Goal: Task Accomplishment & Management: Complete application form

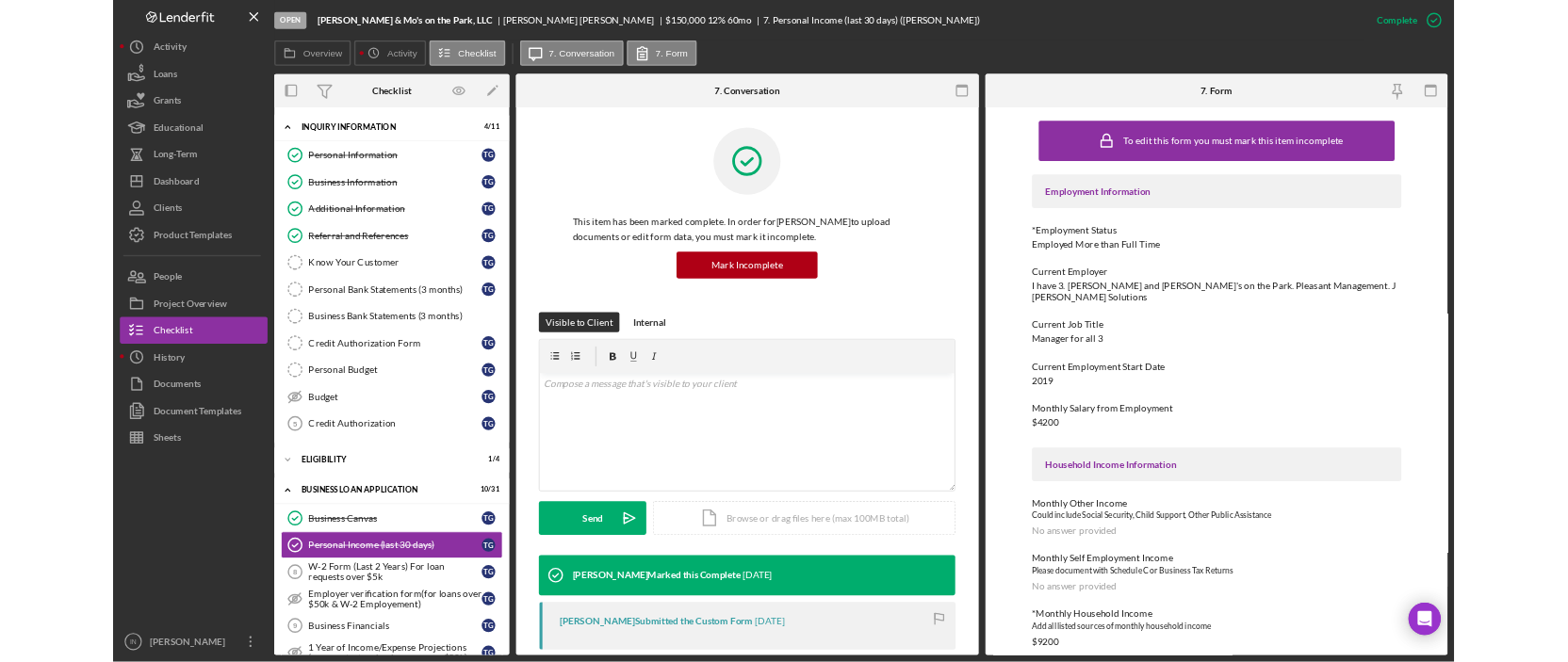
scroll to position [627, 0]
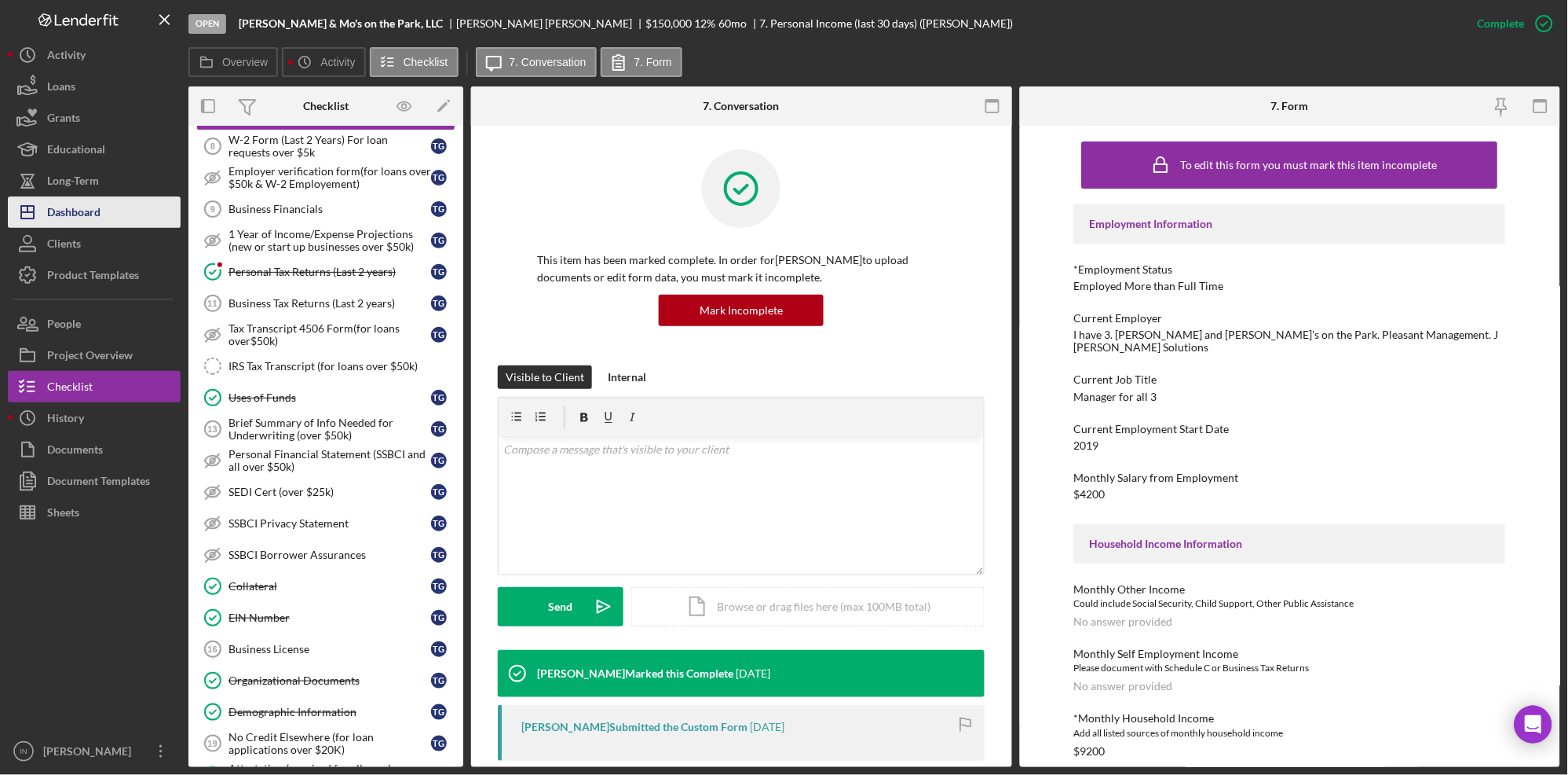
click at [80, 209] on div "Dashboard" at bounding box center [74, 214] width 54 height 36
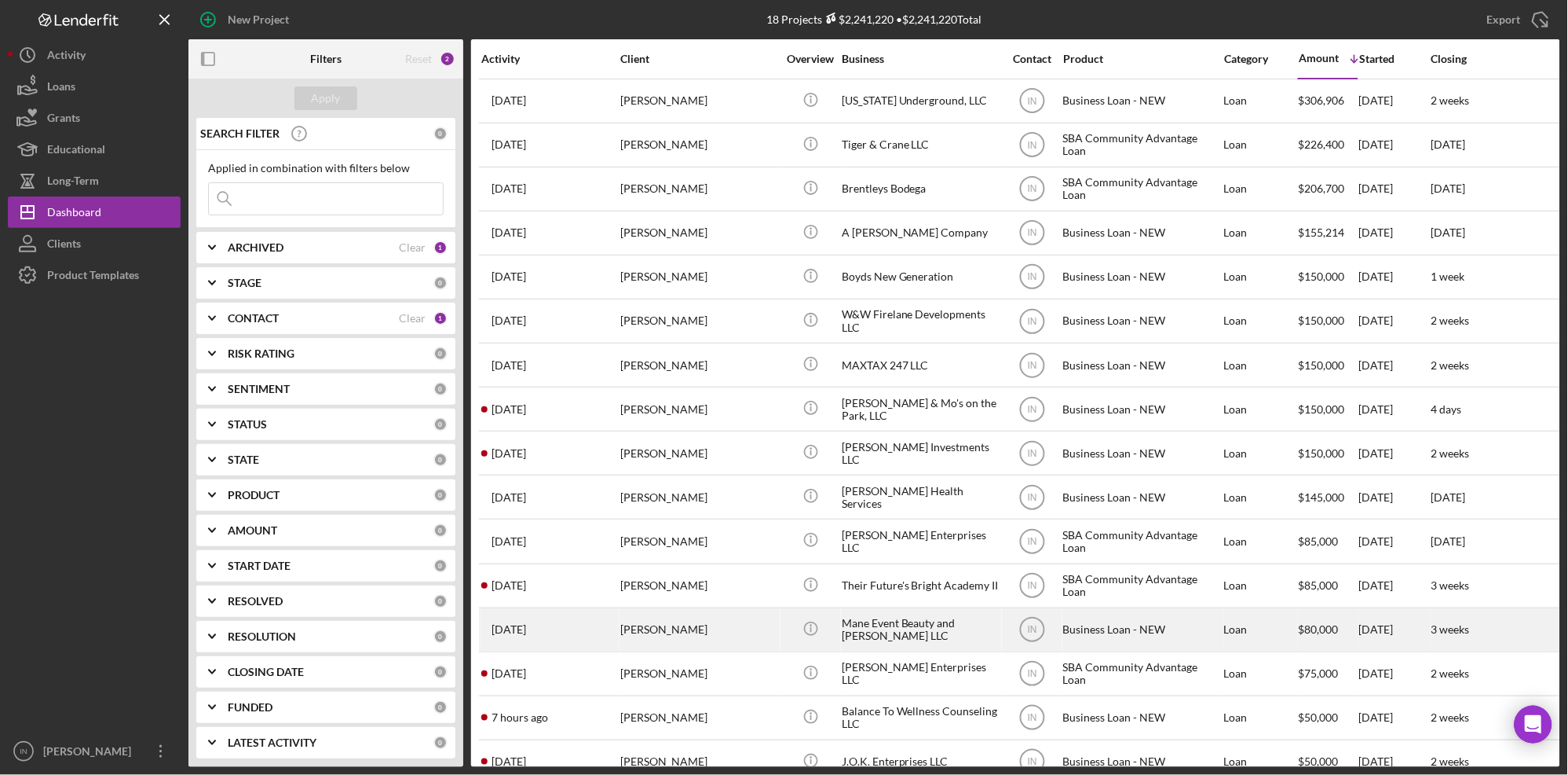
click at [746, 622] on div "[PERSON_NAME]" at bounding box center [699, 630] width 157 height 42
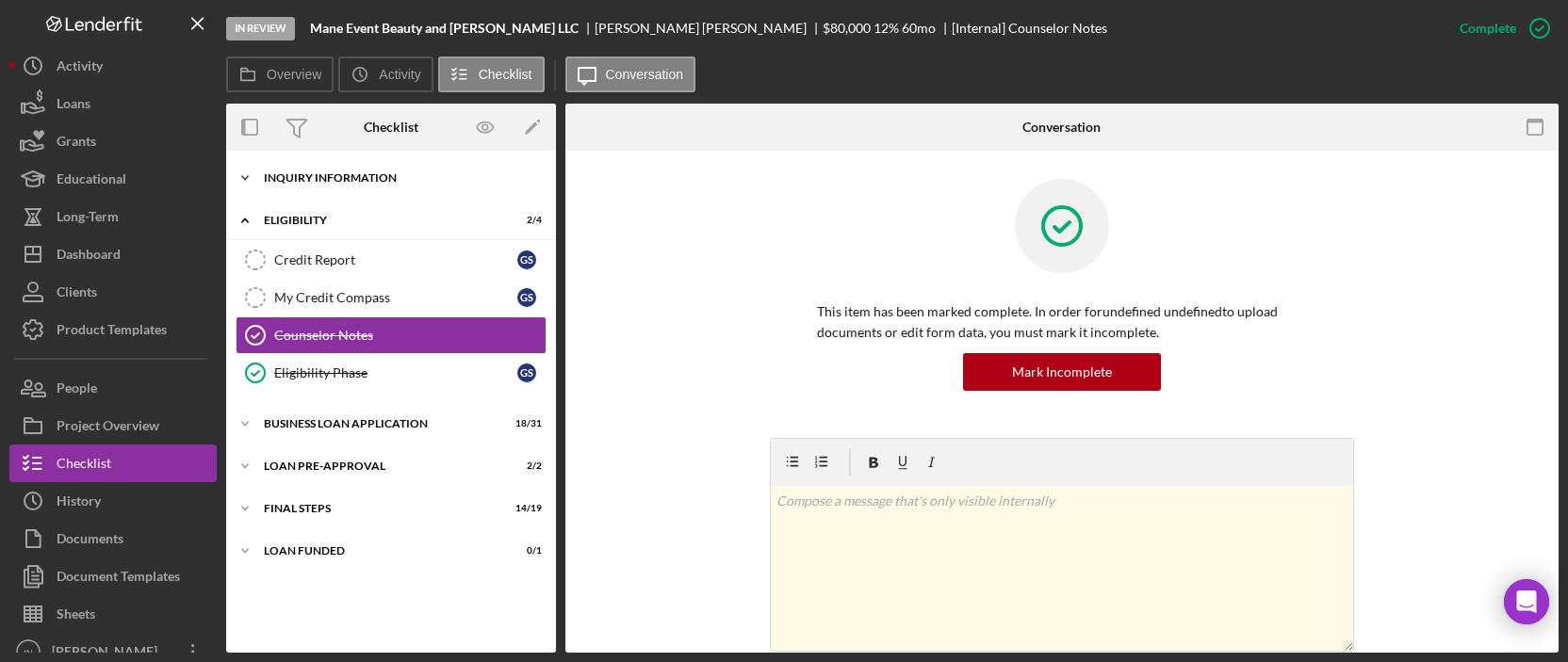
click at [339, 173] on div "INQUIRY INFORMATION" at bounding box center [398, 178] width 269 height 11
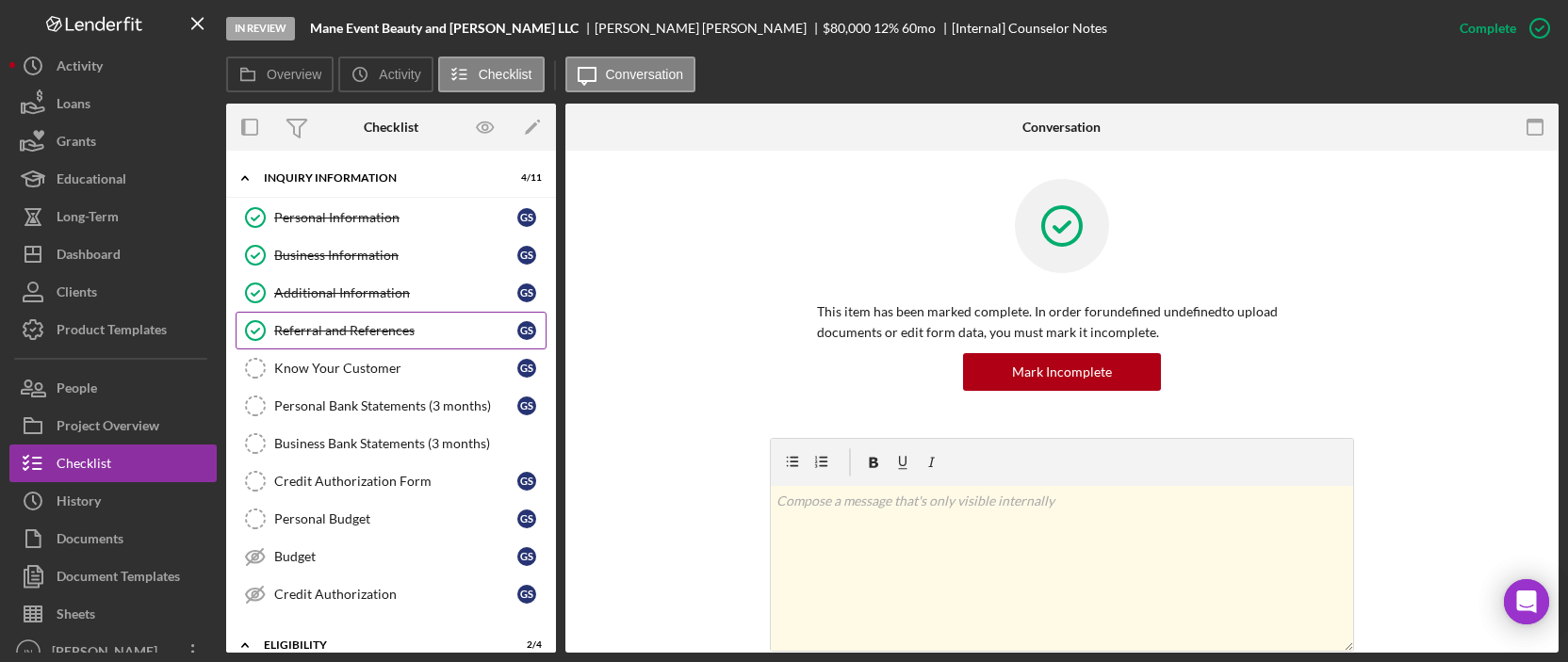
click at [346, 323] on div "Referral and References" at bounding box center [396, 330] width 243 height 15
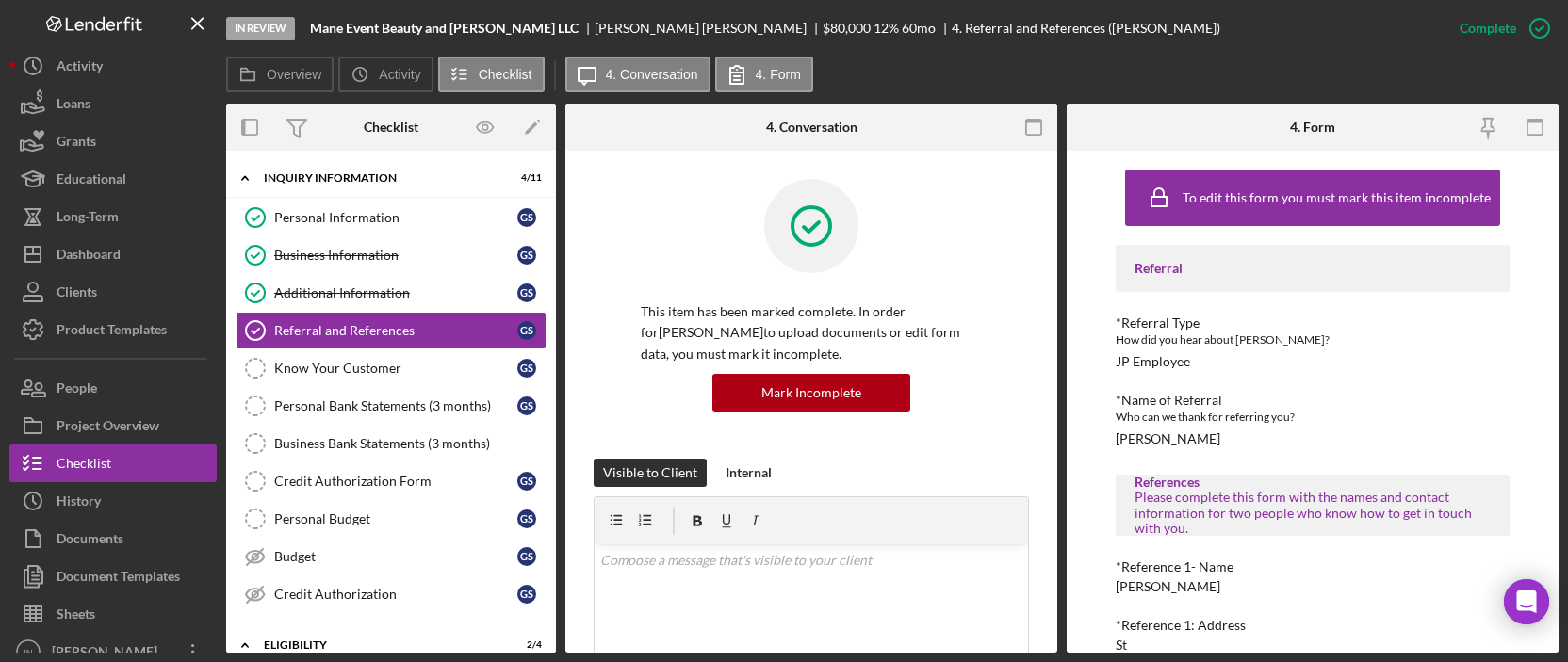
scroll to position [251, 0]
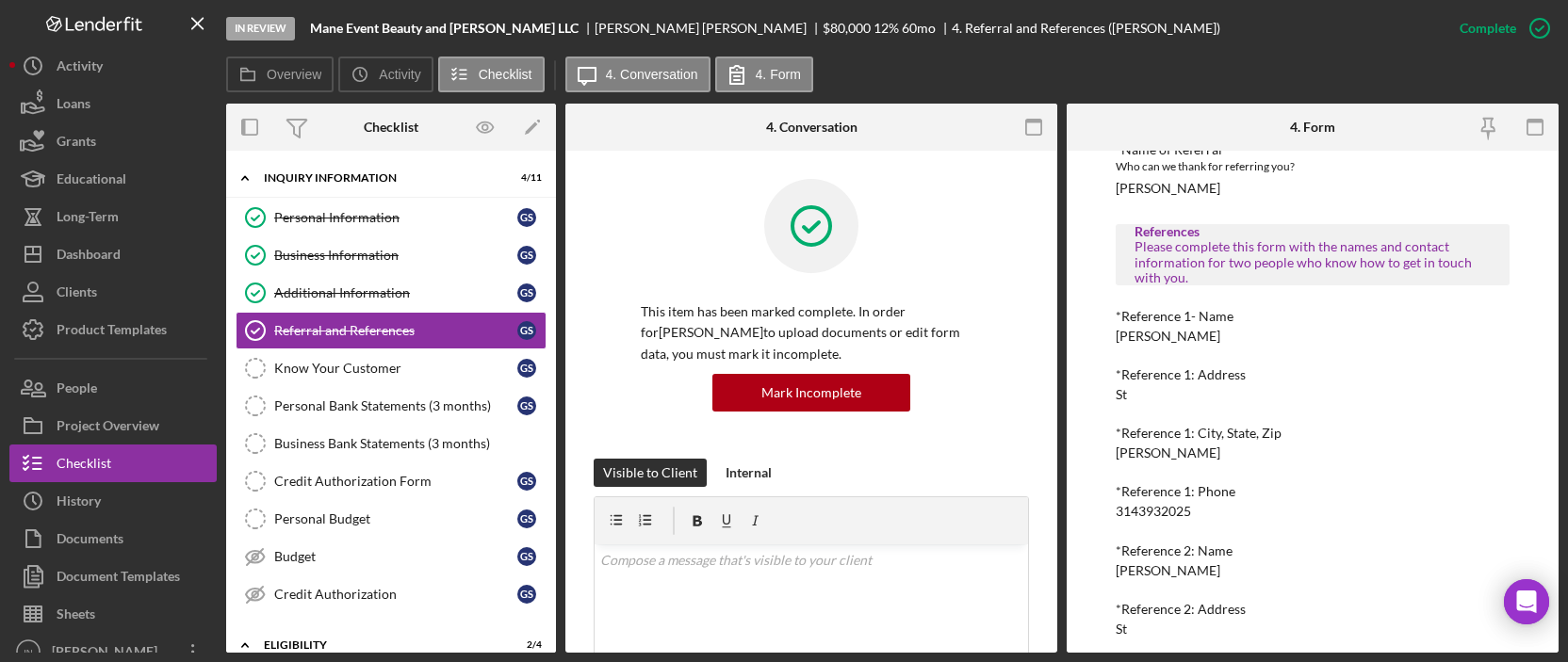
drag, startPoint x: 1250, startPoint y: 336, endPoint x: 1113, endPoint y: 337, distance: 137.0
click at [1113, 337] on div "To edit this form you must mark this item incomplete Referral *Referral Type Ho…" at bounding box center [1313, 401] width 492 height 502
copy div "[PERSON_NAME]"
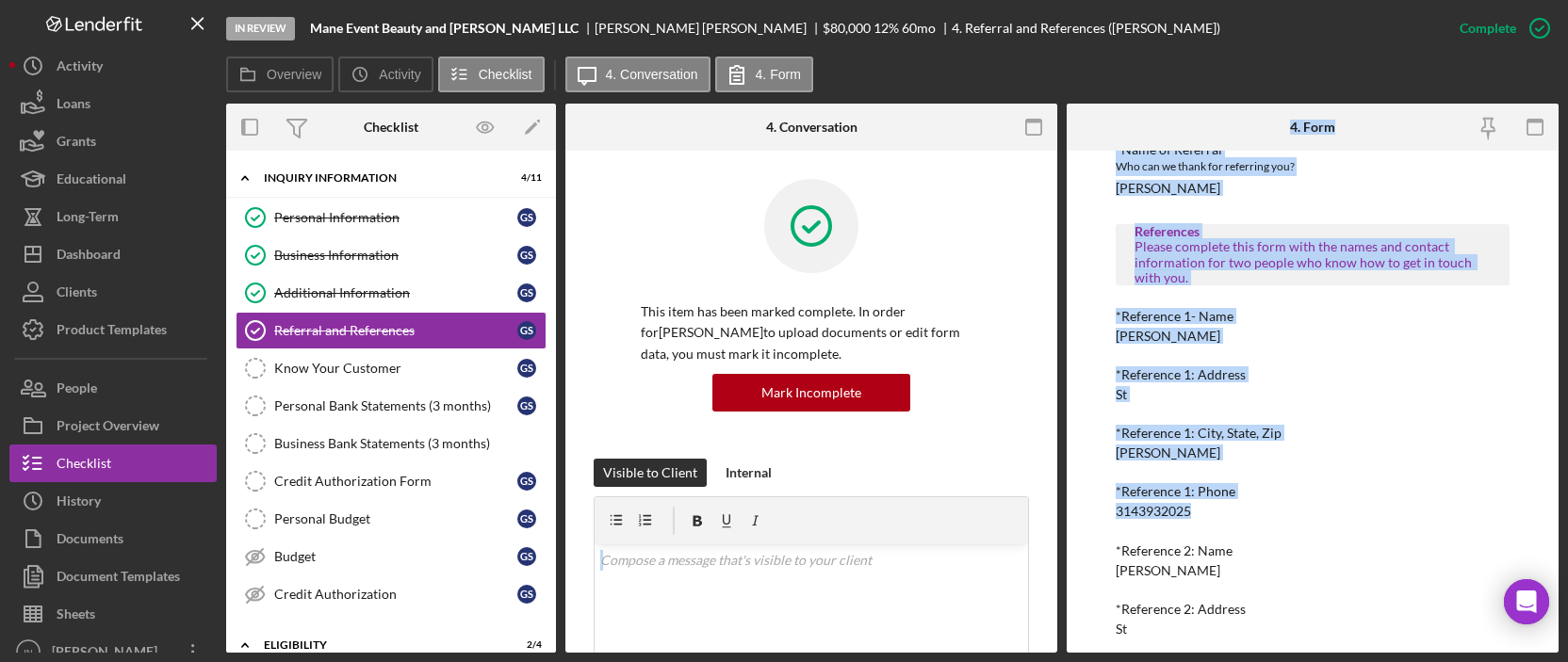
drag, startPoint x: 1189, startPoint y: 511, endPoint x: 1047, endPoint y: 500, distance: 142.4
click at [1047, 500] on div "Overview Internal Workflow Stage In Review Icon/Dropdown Arrow Archive (can una…" at bounding box center [892, 378] width 1332 height 549
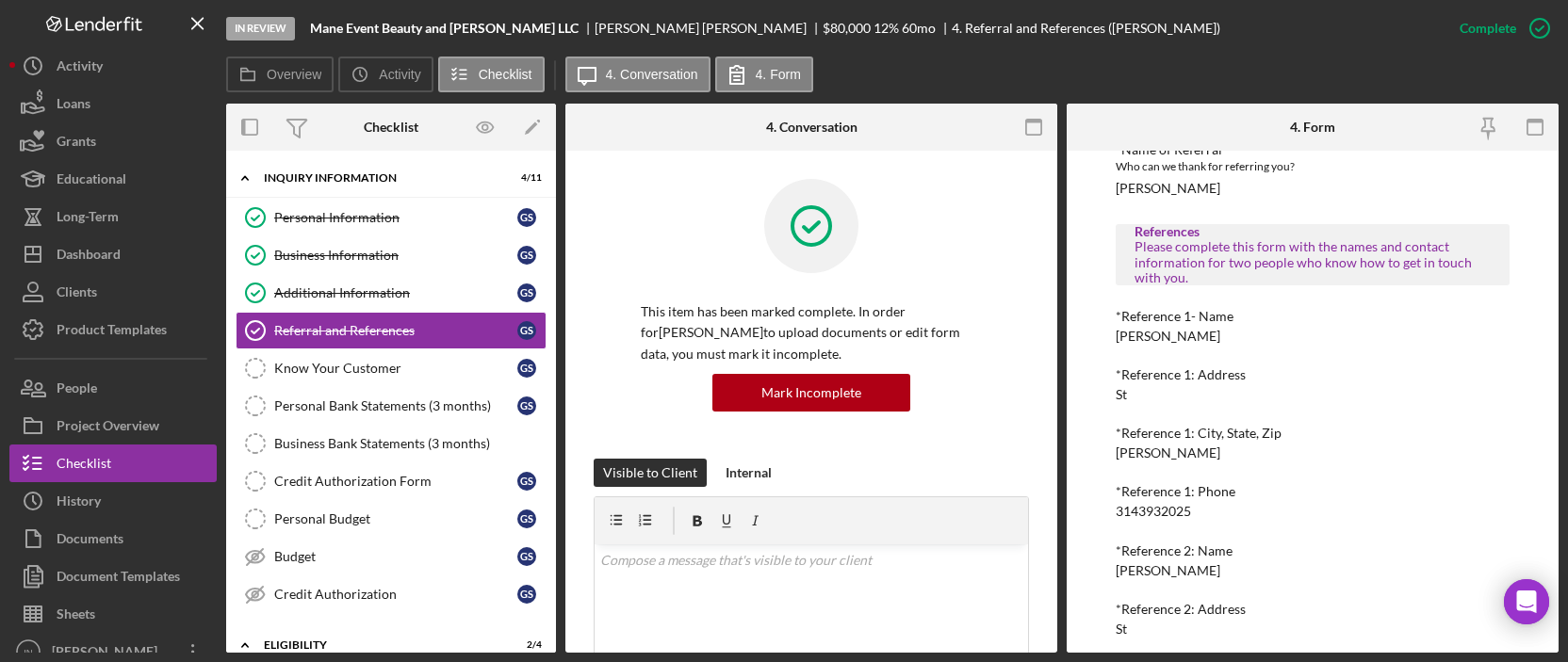
click at [1172, 524] on div "Referral *Referral Type How did you hear about [PERSON_NAME]? JP Employee *Name…" at bounding box center [1313, 374] width 394 height 758
drag, startPoint x: 1189, startPoint y: 514, endPoint x: 1112, endPoint y: 514, distance: 77.0
click at [1112, 514] on div "To edit this form you must mark this item incomplete Referral *Referral Type Ho…" at bounding box center [1313, 401] width 492 height 502
copy div "3143932025"
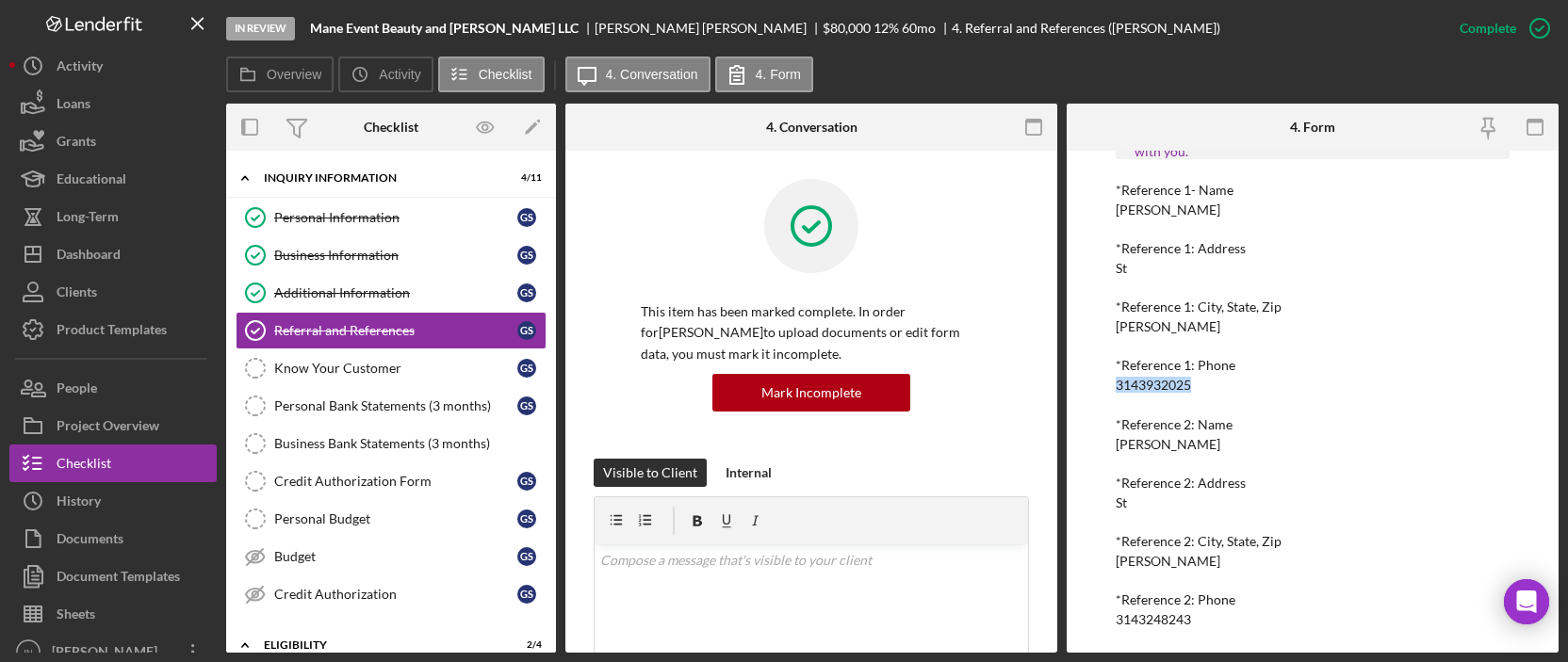
drag, startPoint x: 1223, startPoint y: 443, endPoint x: 1079, endPoint y: 448, distance: 144.1
click at [1079, 448] on div "To edit this form you must mark this item incomplete Referral *Referral Type Ho…" at bounding box center [1313, 401] width 492 height 502
copy div "[PERSON_NAME]"
drag, startPoint x: 1205, startPoint y: 618, endPoint x: 1106, endPoint y: 624, distance: 99.2
click at [1106, 624] on div "To edit this form you must mark this item incomplete Referral *Referral Type Ho…" at bounding box center [1313, 401] width 492 height 502
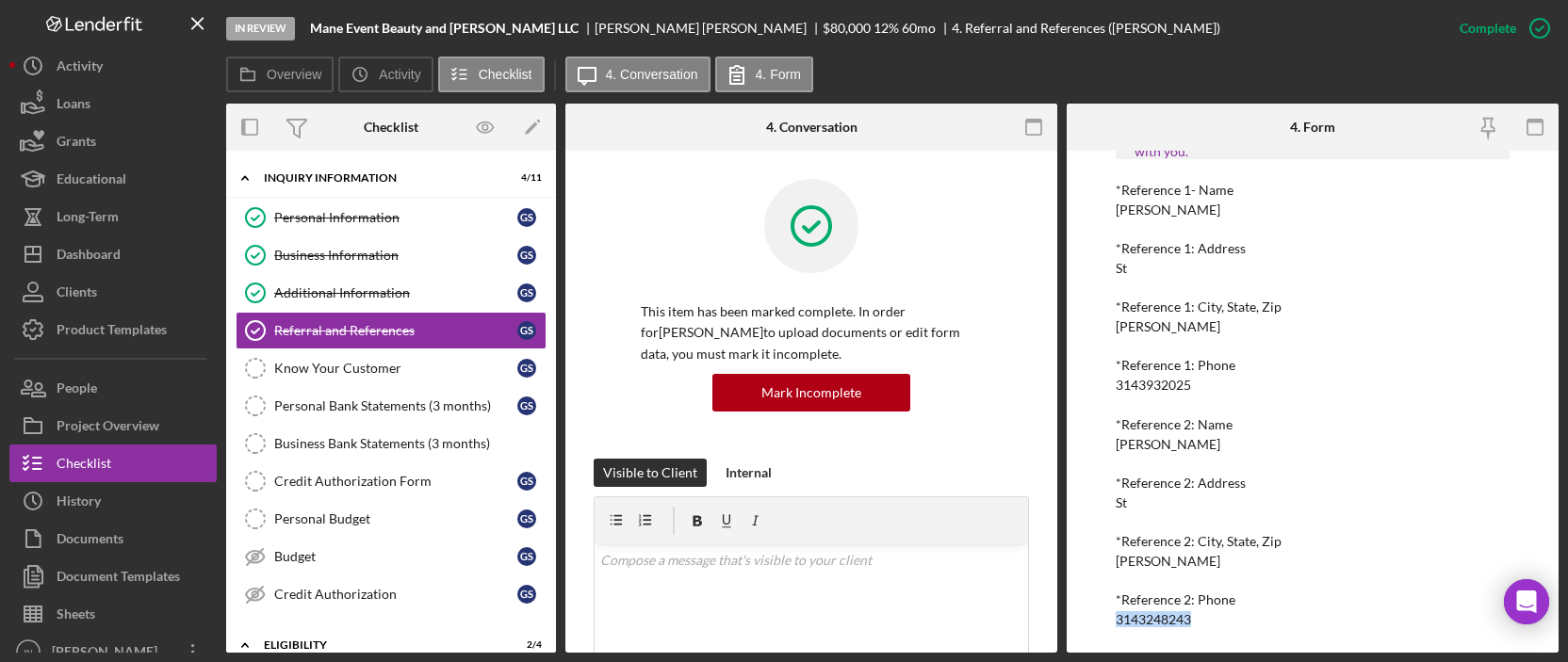
copy div "3143248243"
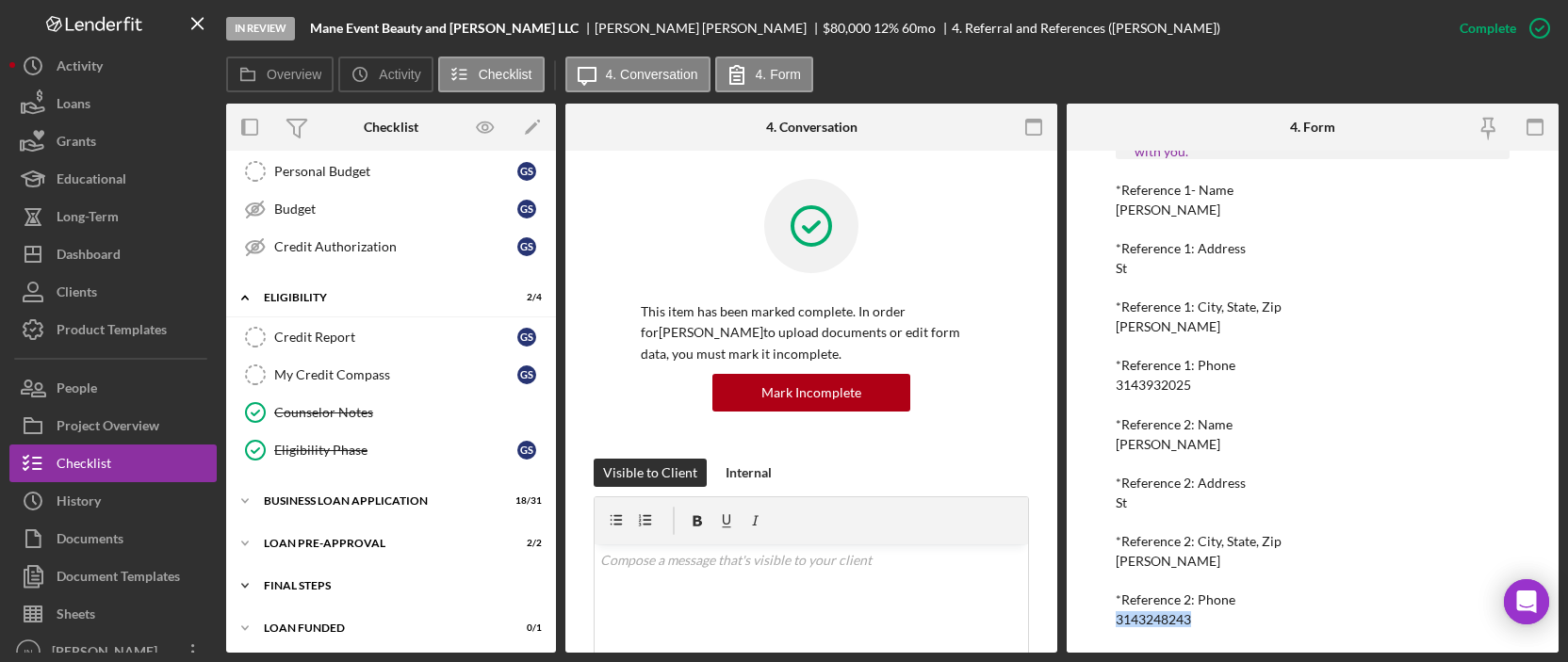
drag, startPoint x: 320, startPoint y: 580, endPoint x: 333, endPoint y: 568, distance: 17.7
click at [320, 580] on div "FINAL STEPS" at bounding box center [398, 585] width 269 height 11
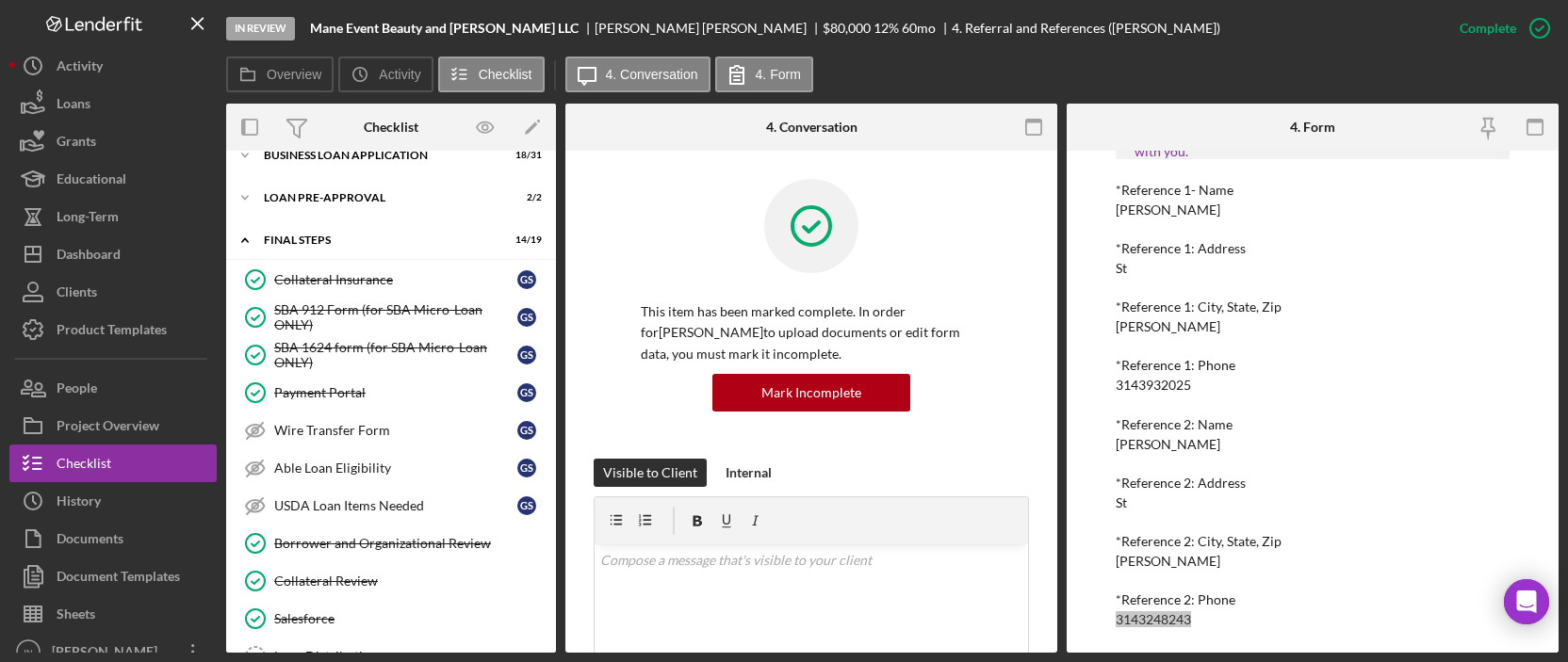
scroll to position [317, 0]
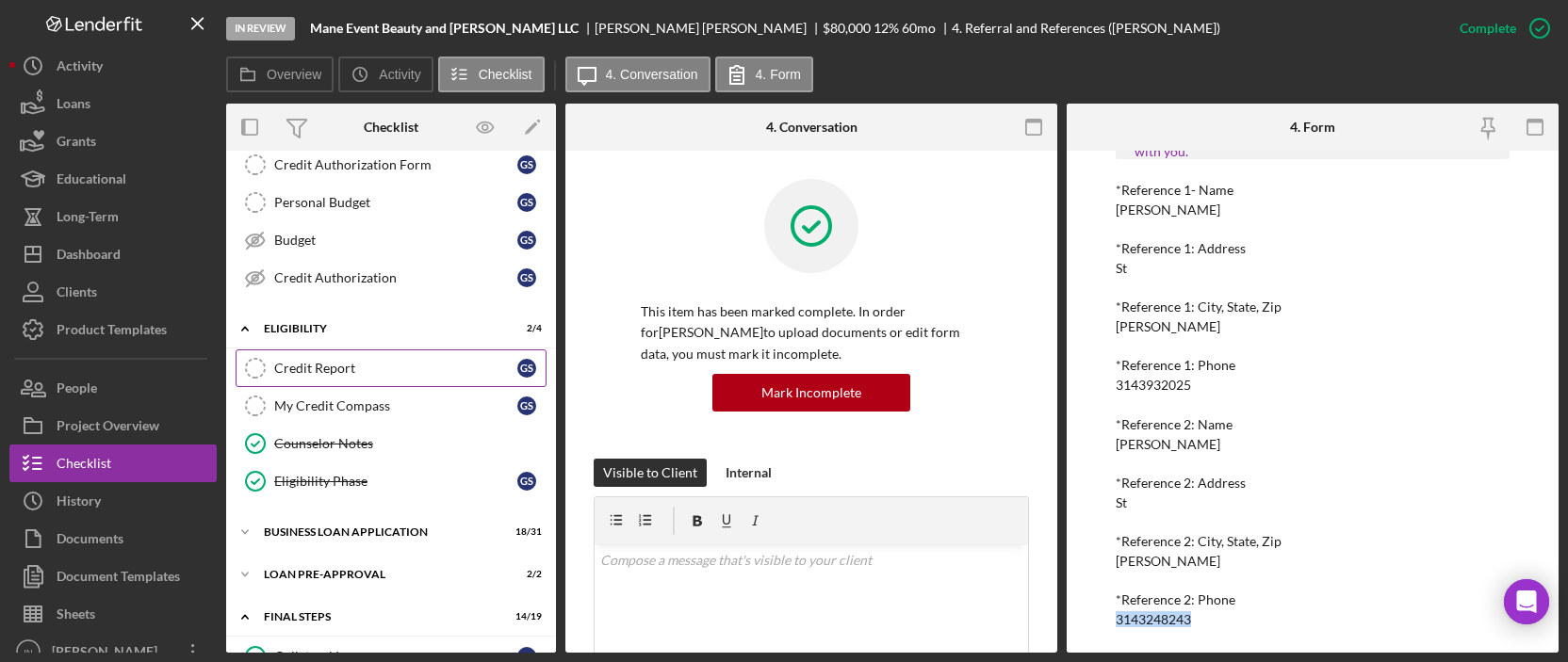
click at [354, 363] on div "Credit Report" at bounding box center [396, 368] width 243 height 15
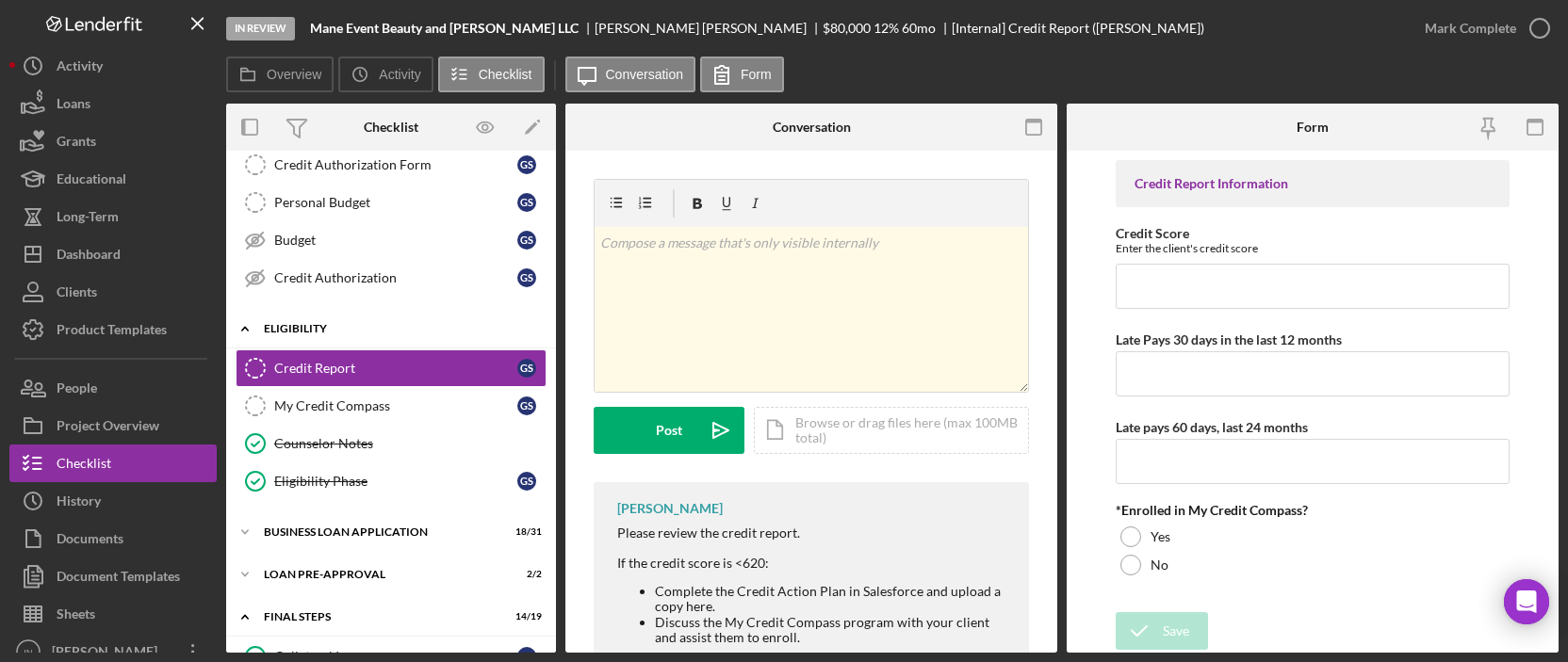
scroll to position [66, 0]
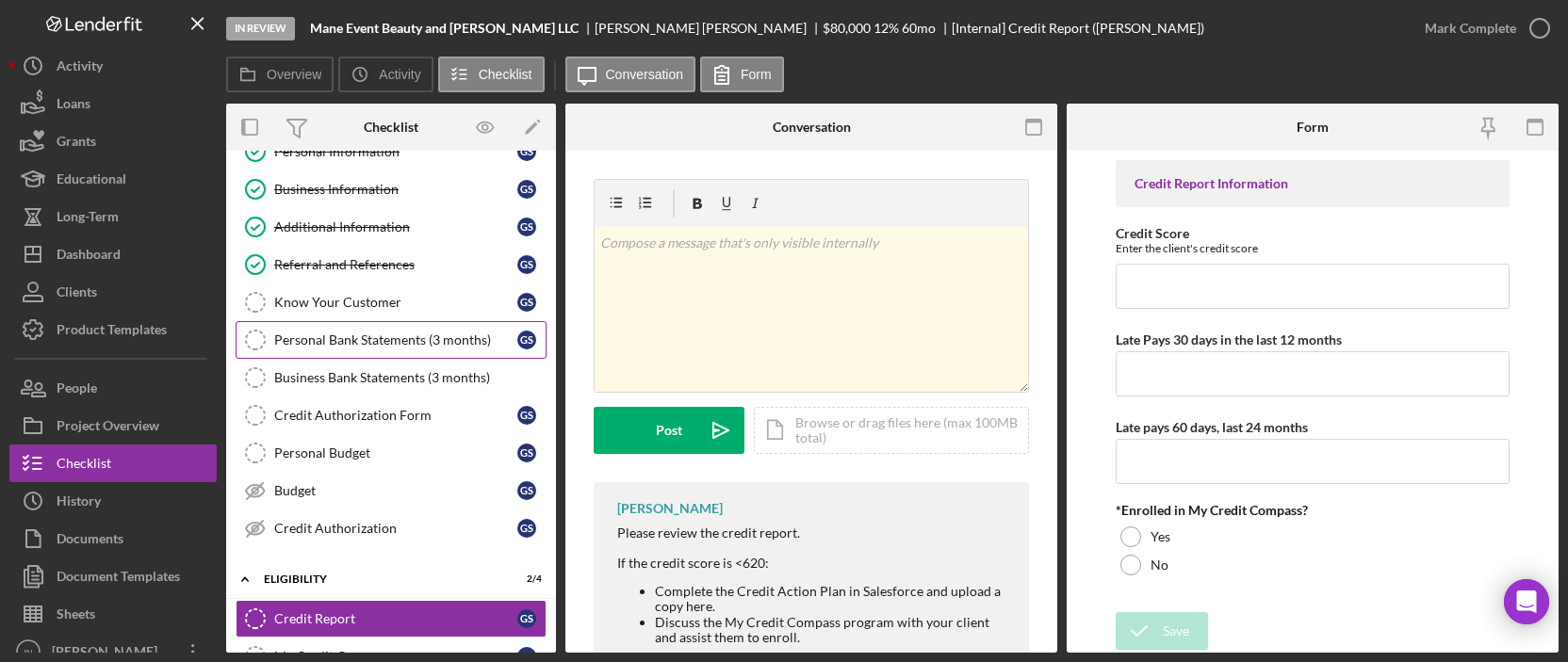
click at [359, 342] on div "Personal Bank Statements (3 months)" at bounding box center [396, 340] width 243 height 15
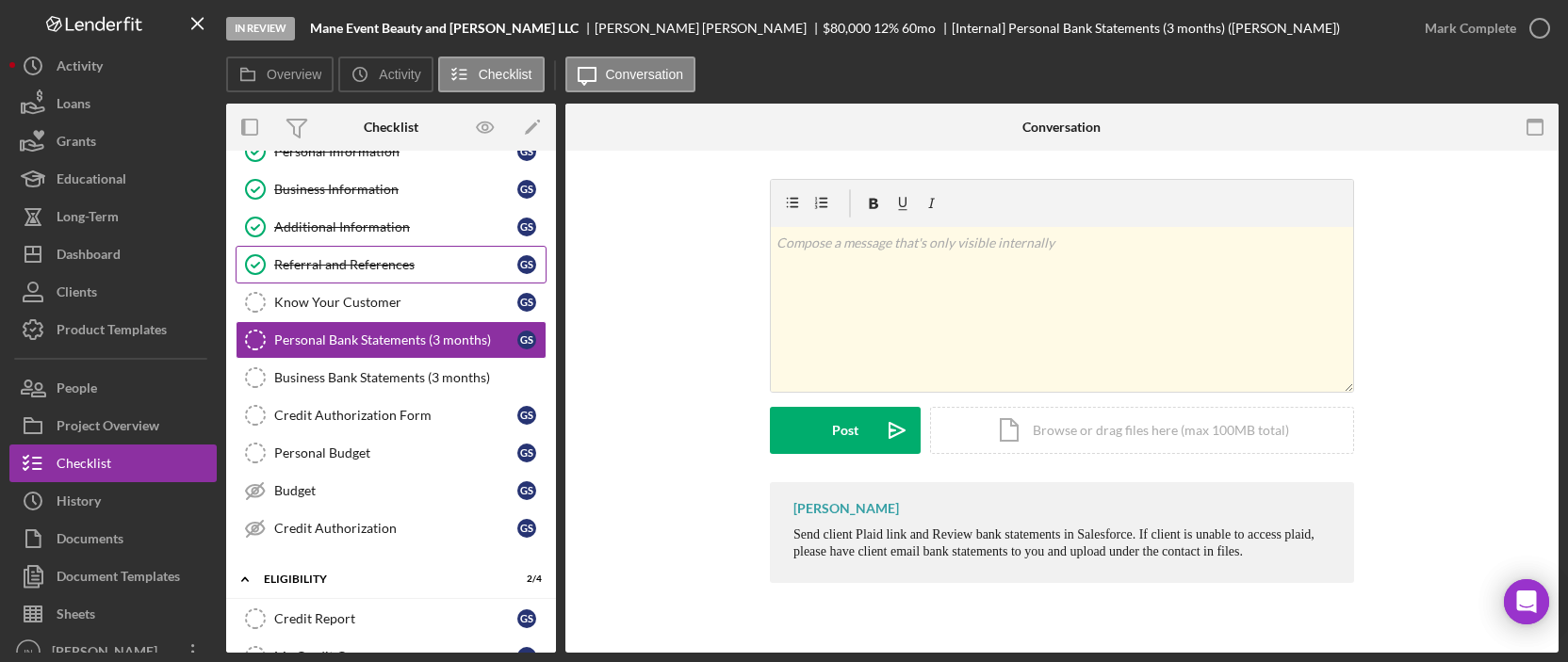
click at [344, 253] on link "Referral and References [PERSON_NAME] and References G S" at bounding box center [391, 265] width 311 height 38
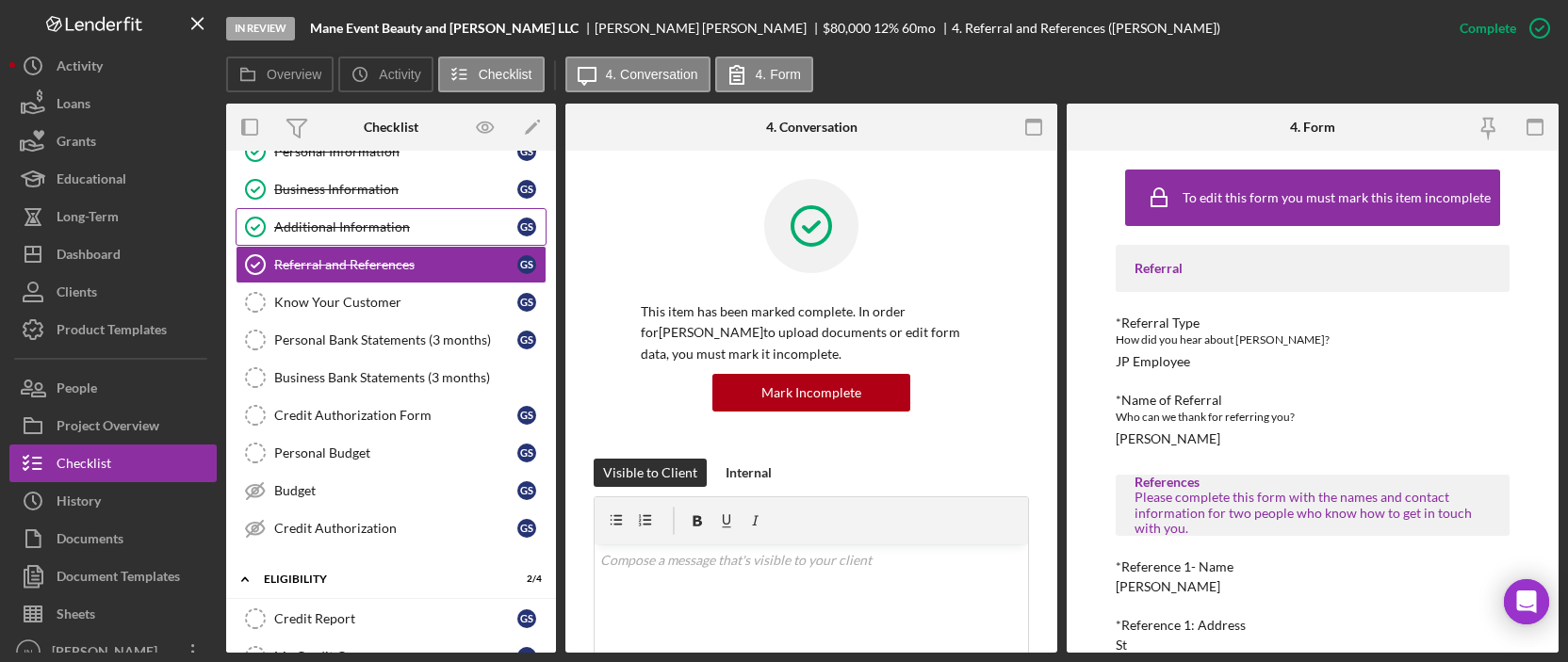
click at [385, 220] on div "Additional Information" at bounding box center [396, 227] width 243 height 15
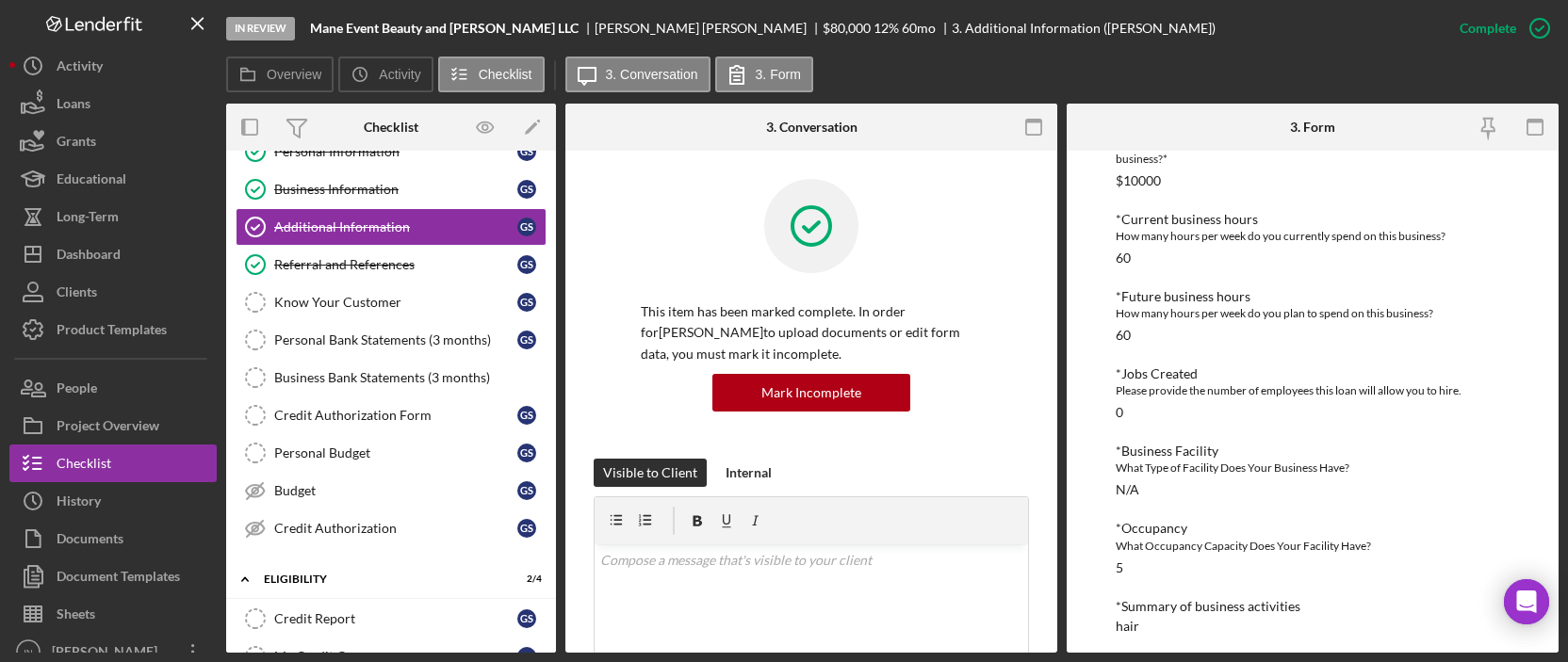
scroll to position [889, 0]
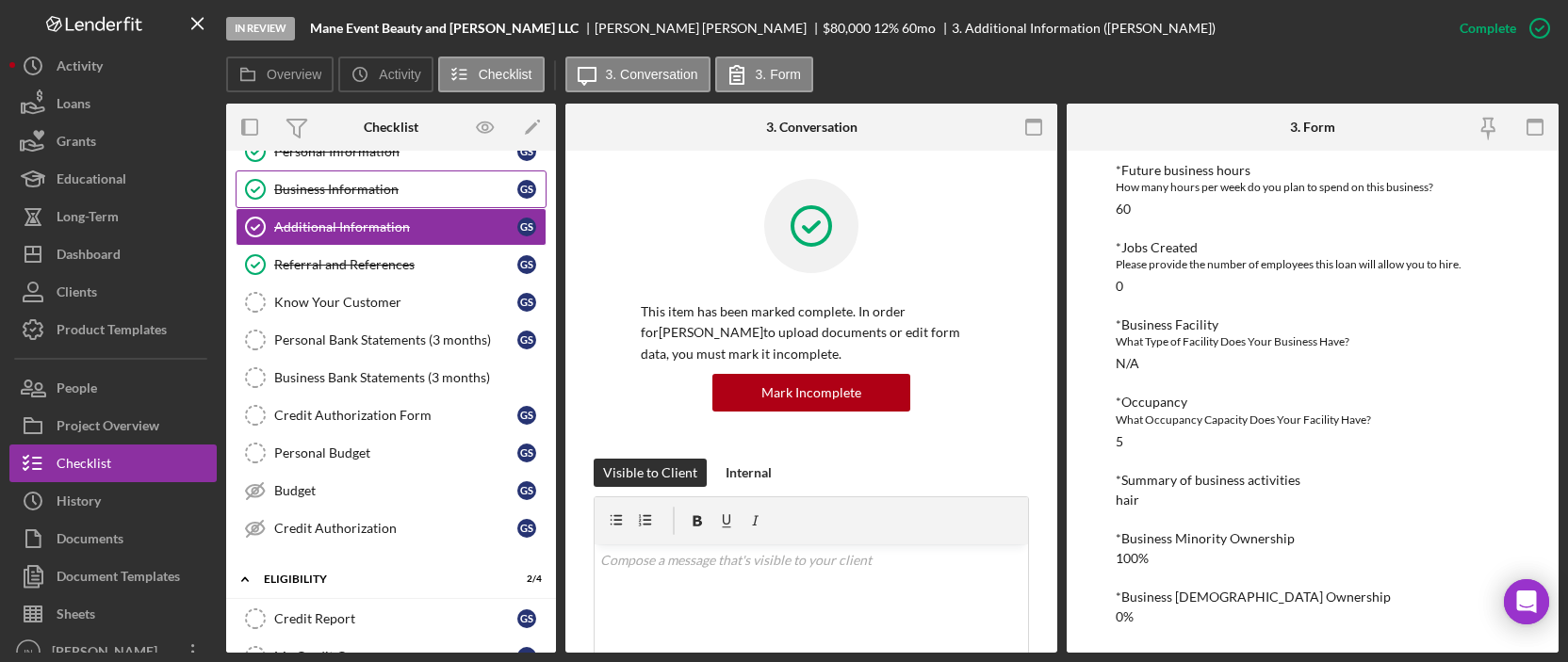
click at [322, 191] on div "Business Information" at bounding box center [396, 189] width 243 height 15
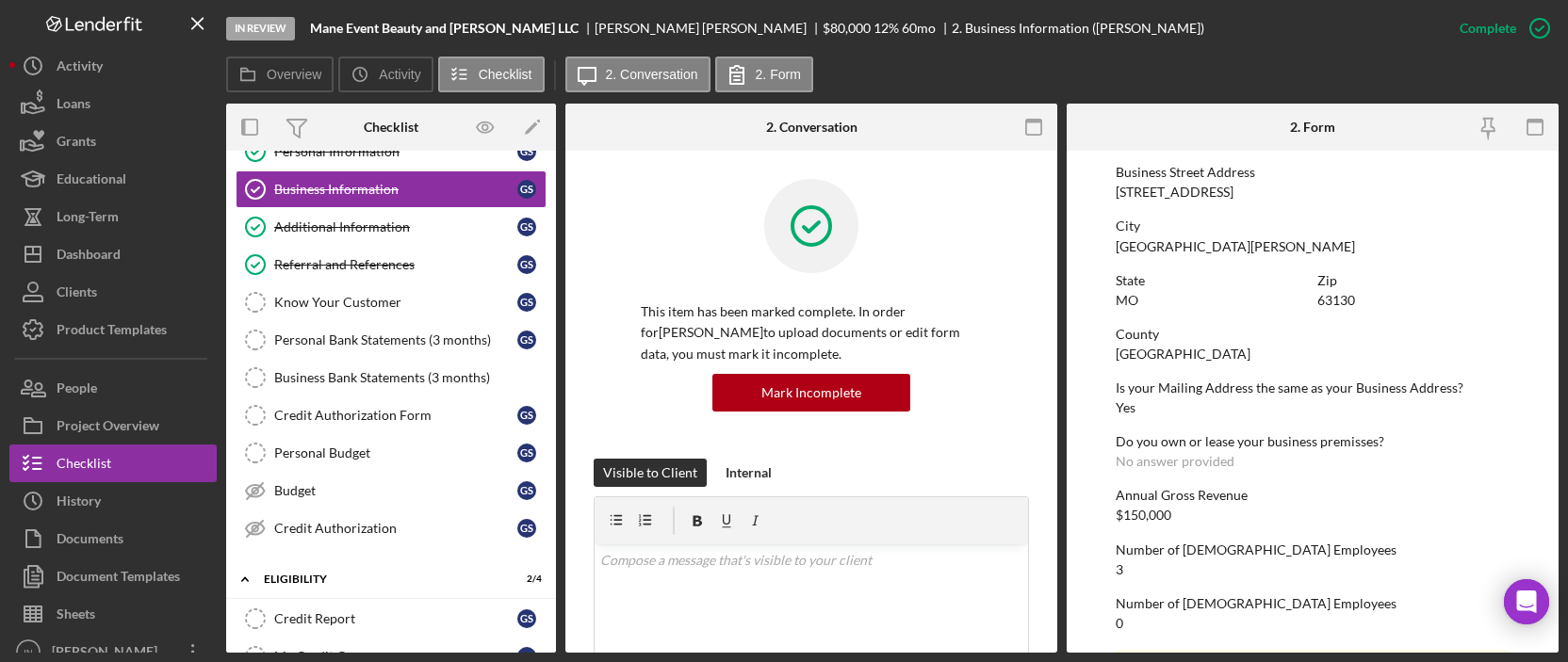
scroll to position [918, 0]
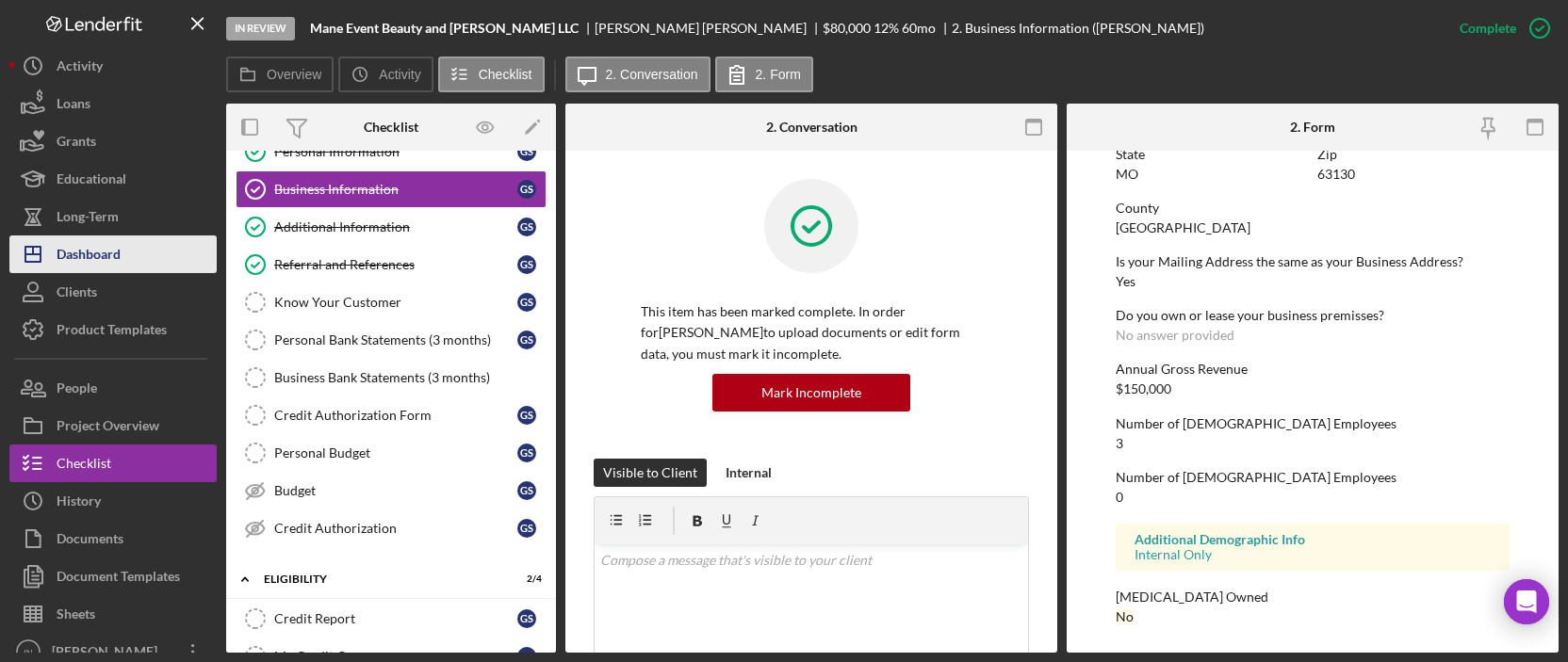
click at [102, 254] on div "Dashboard" at bounding box center [89, 256] width 64 height 43
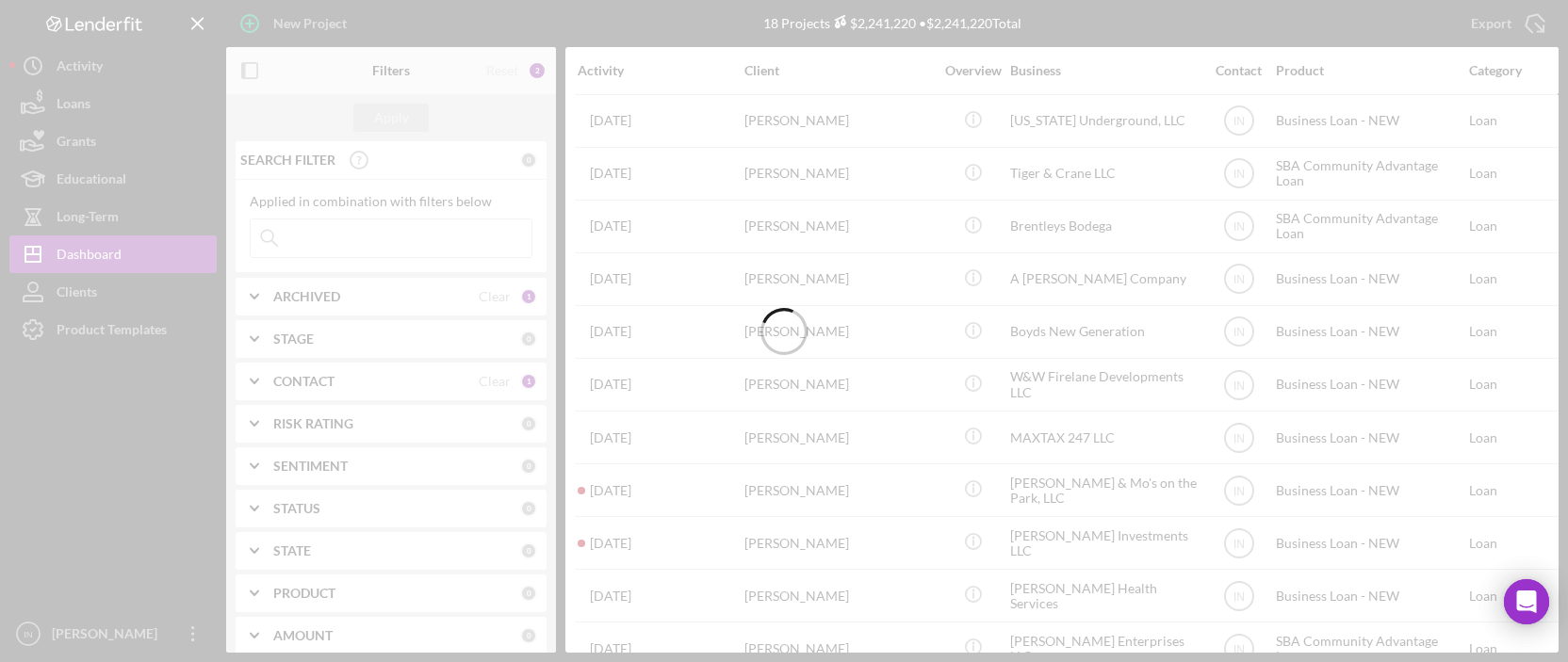
click at [414, 238] on div at bounding box center [784, 331] width 1568 height 662
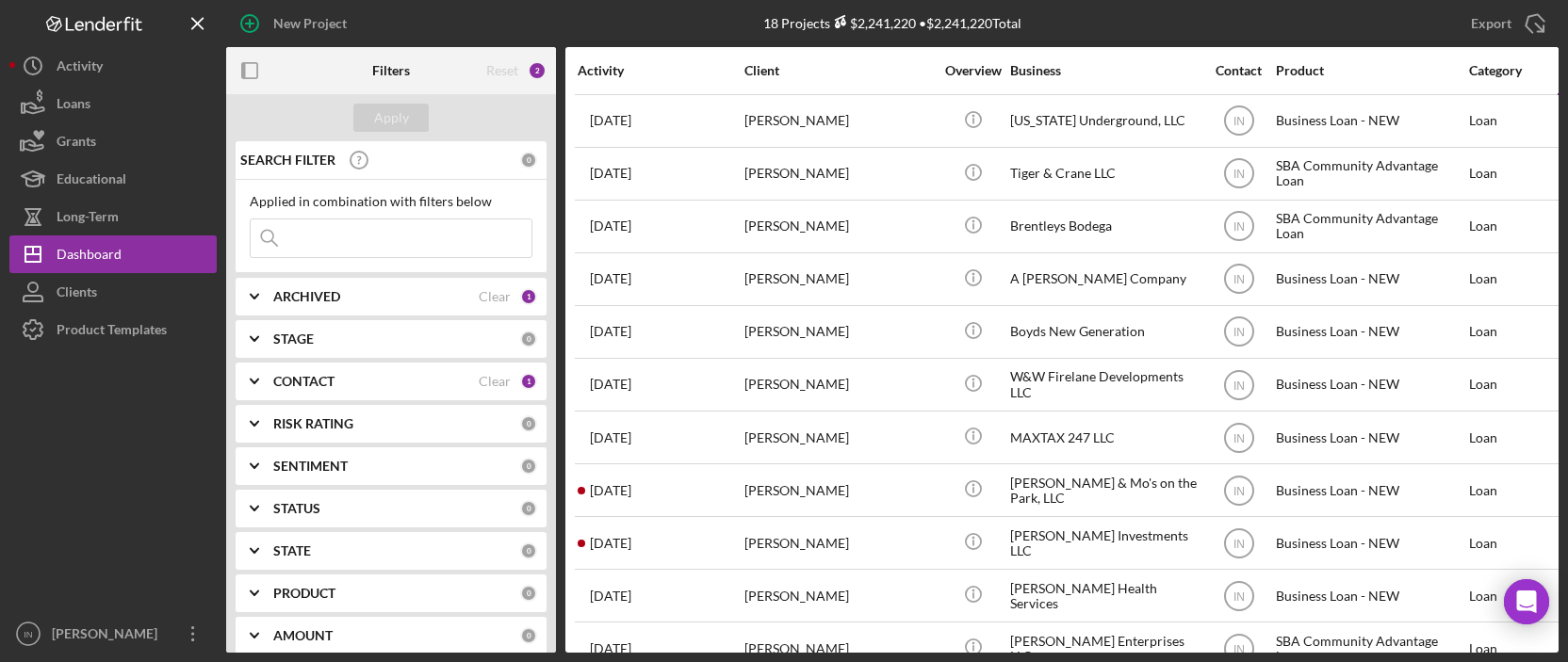
click at [414, 238] on input at bounding box center [391, 238] width 281 height 38
type input "jordan"
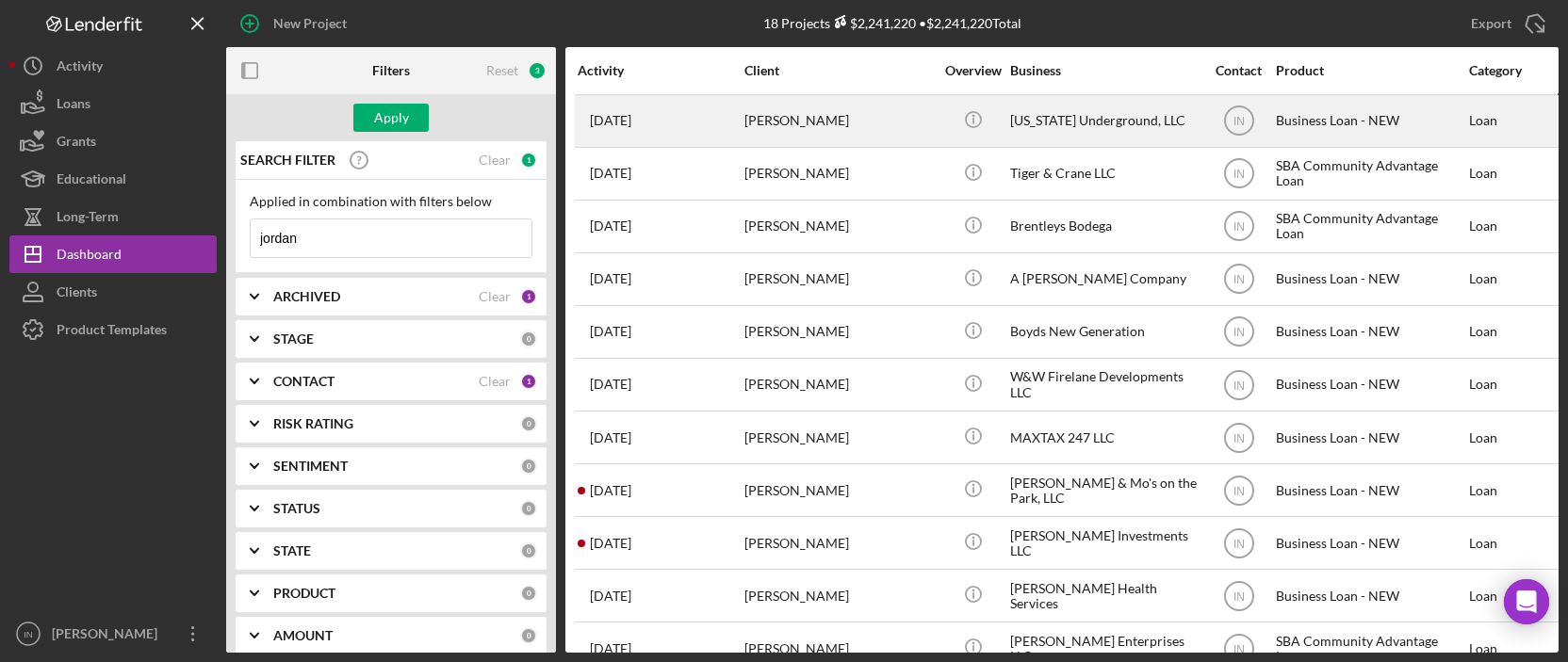
click at [824, 104] on div "[PERSON_NAME]" at bounding box center [838, 121] width 188 height 50
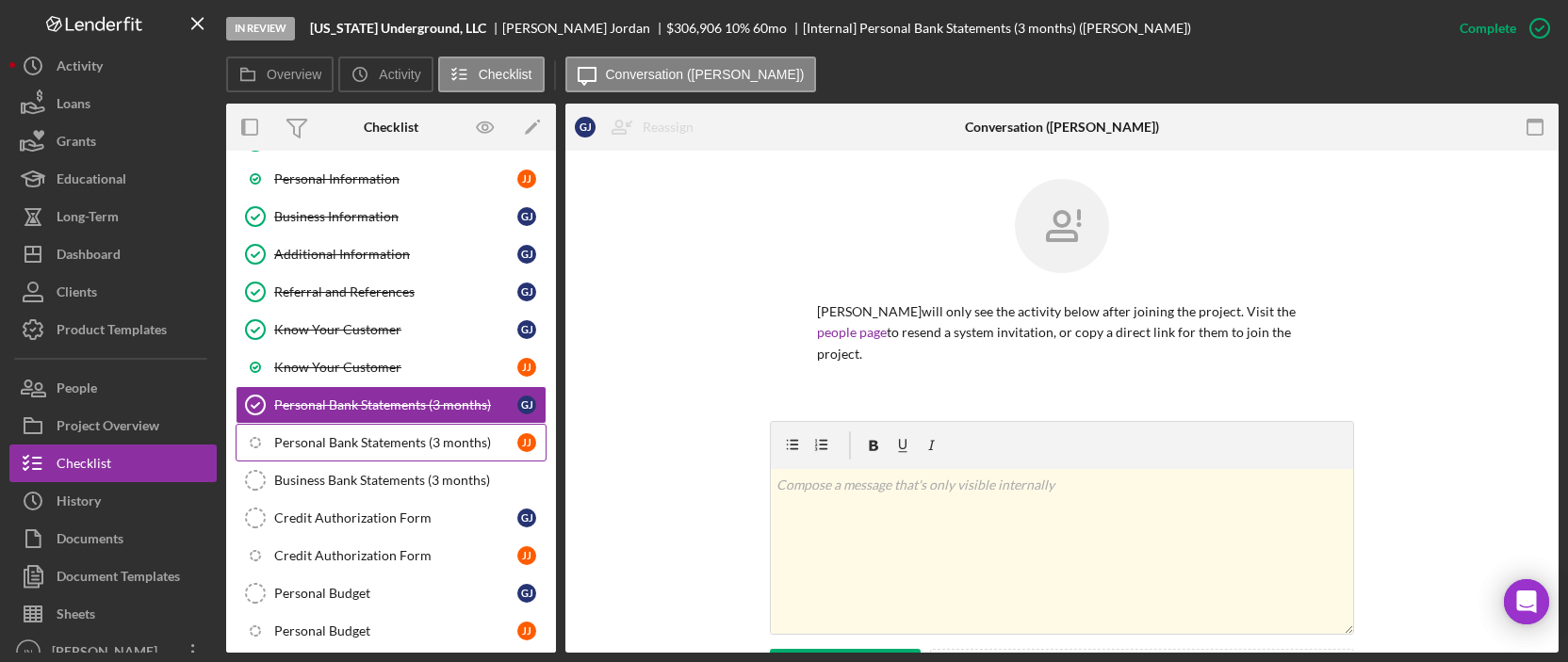
scroll to position [243, 0]
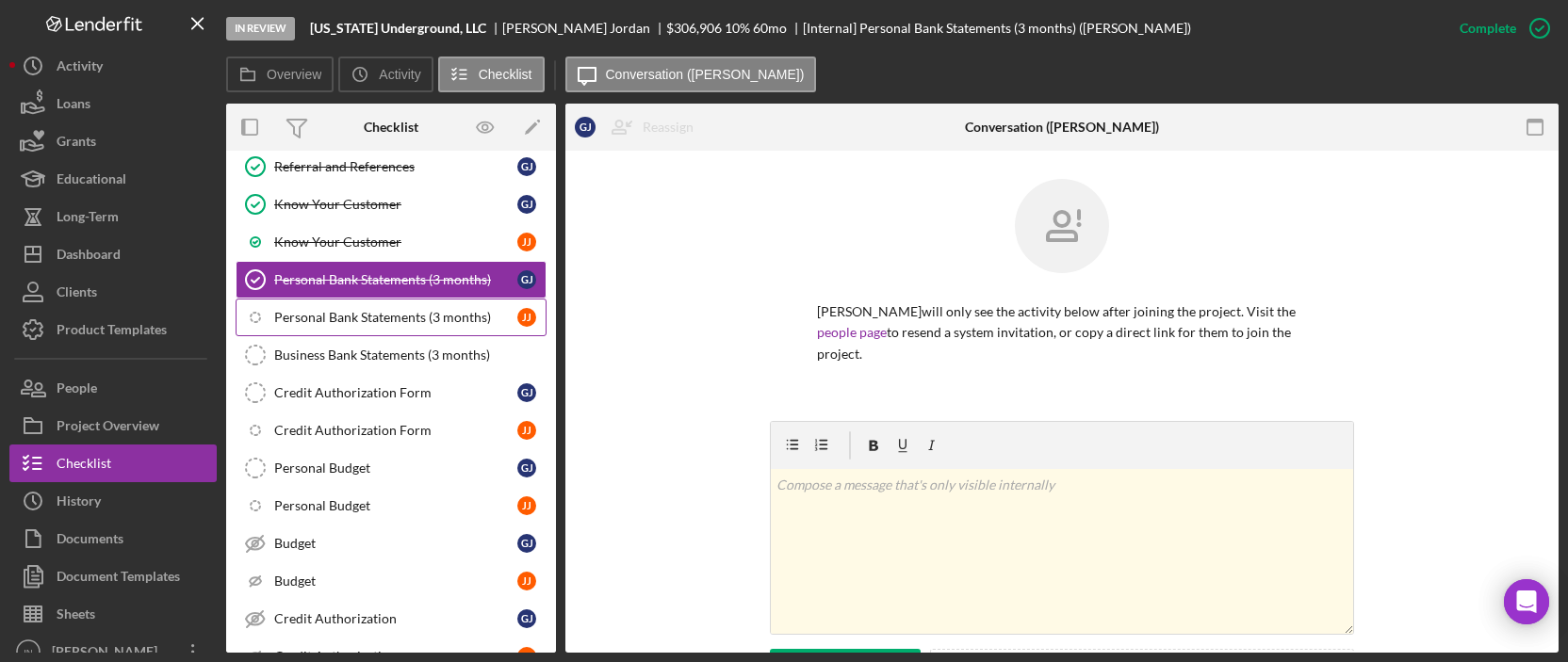
click at [375, 302] on link "Icon/Checklist Item Sub Internal Personal Bank Statements (3 months) J J" at bounding box center [391, 318] width 311 height 38
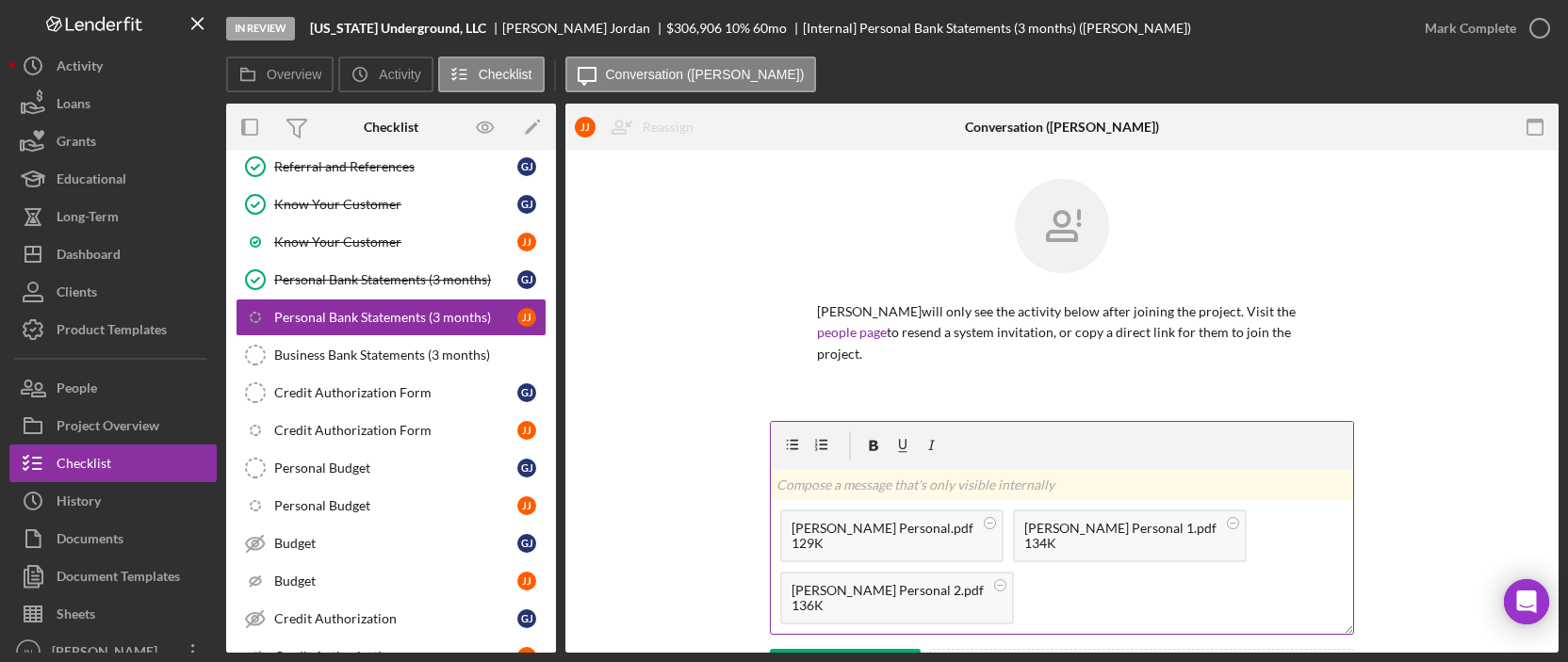
scroll to position [125, 0]
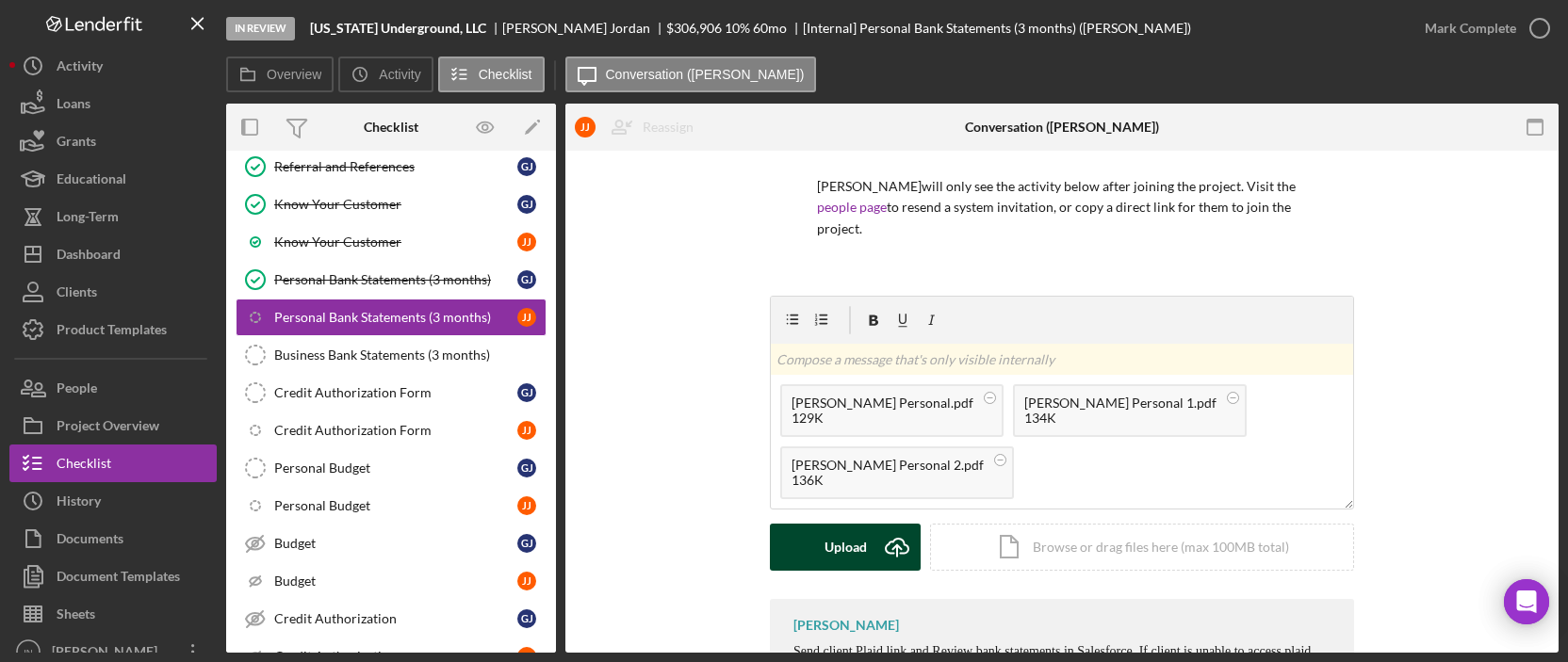
click at [854, 533] on div "Upload" at bounding box center [845, 548] width 43 height 47
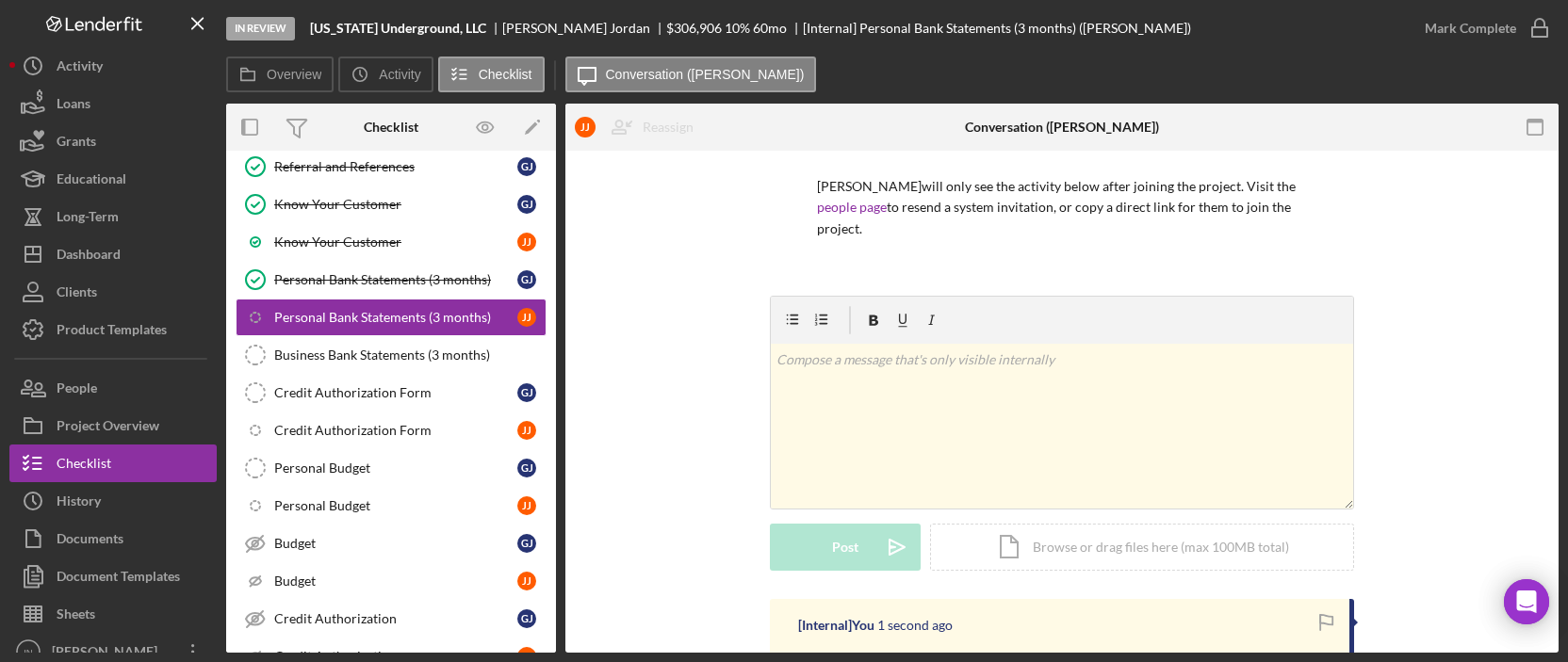
scroll to position [251, 0]
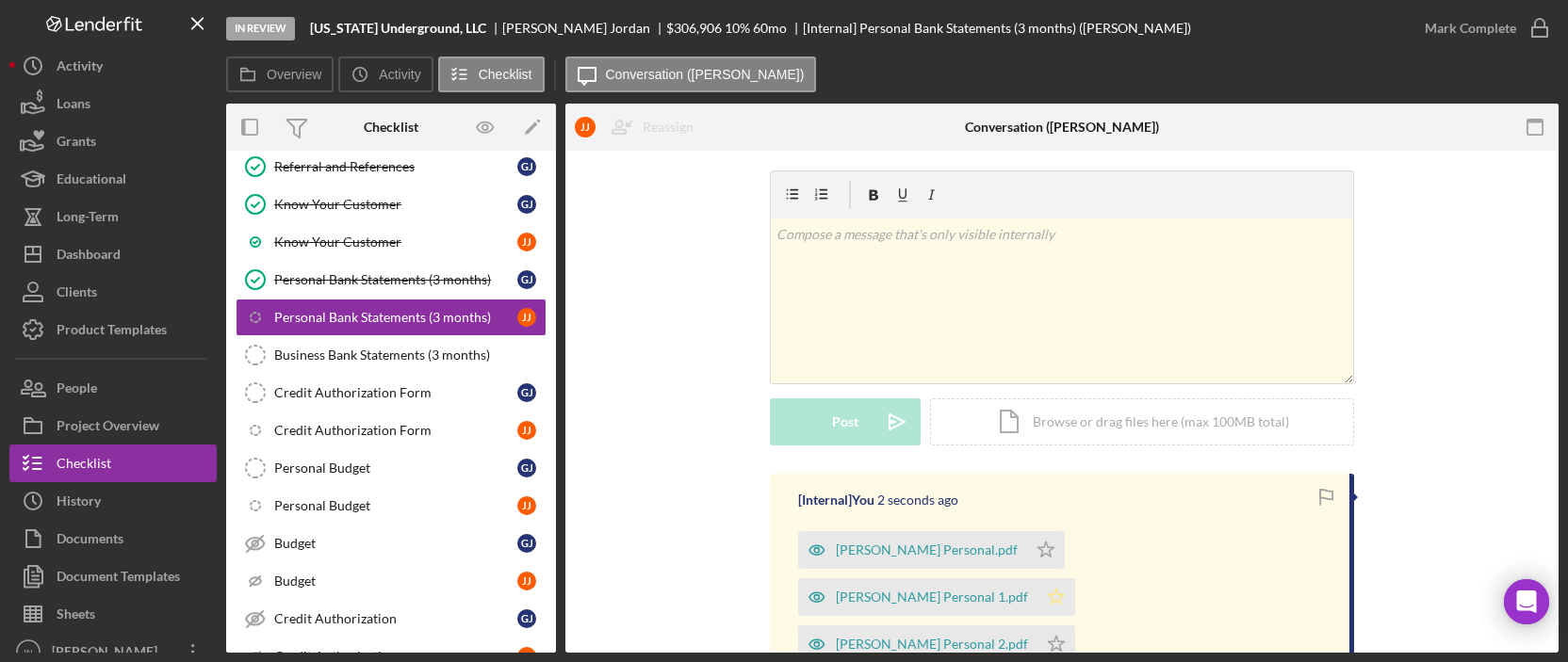
click at [1065, 588] on polygon "button" at bounding box center [1056, 596] width 16 height 15
click at [1506, 26] on div "Mark Complete" at bounding box center [1470, 28] width 92 height 38
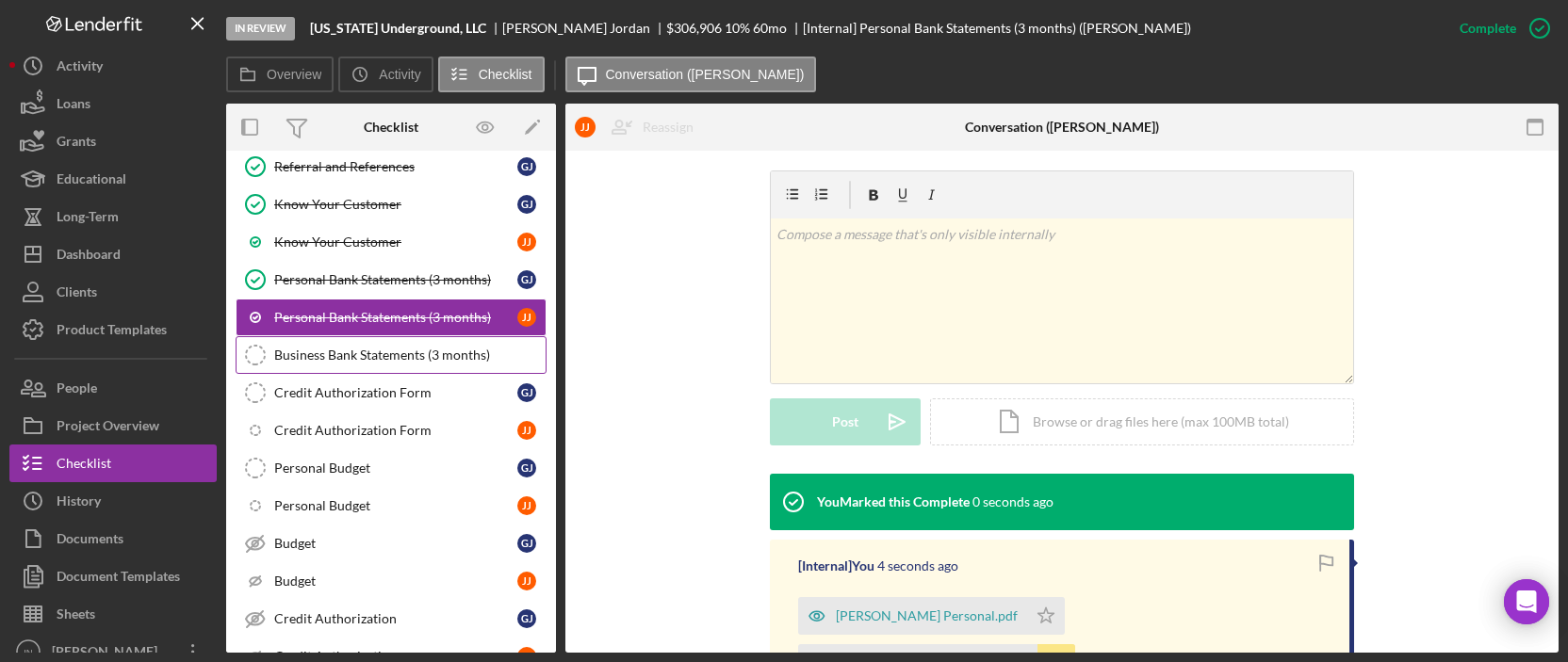
click at [398, 350] on div "Business Bank Statements (3 months)" at bounding box center [410, 355] width 272 height 15
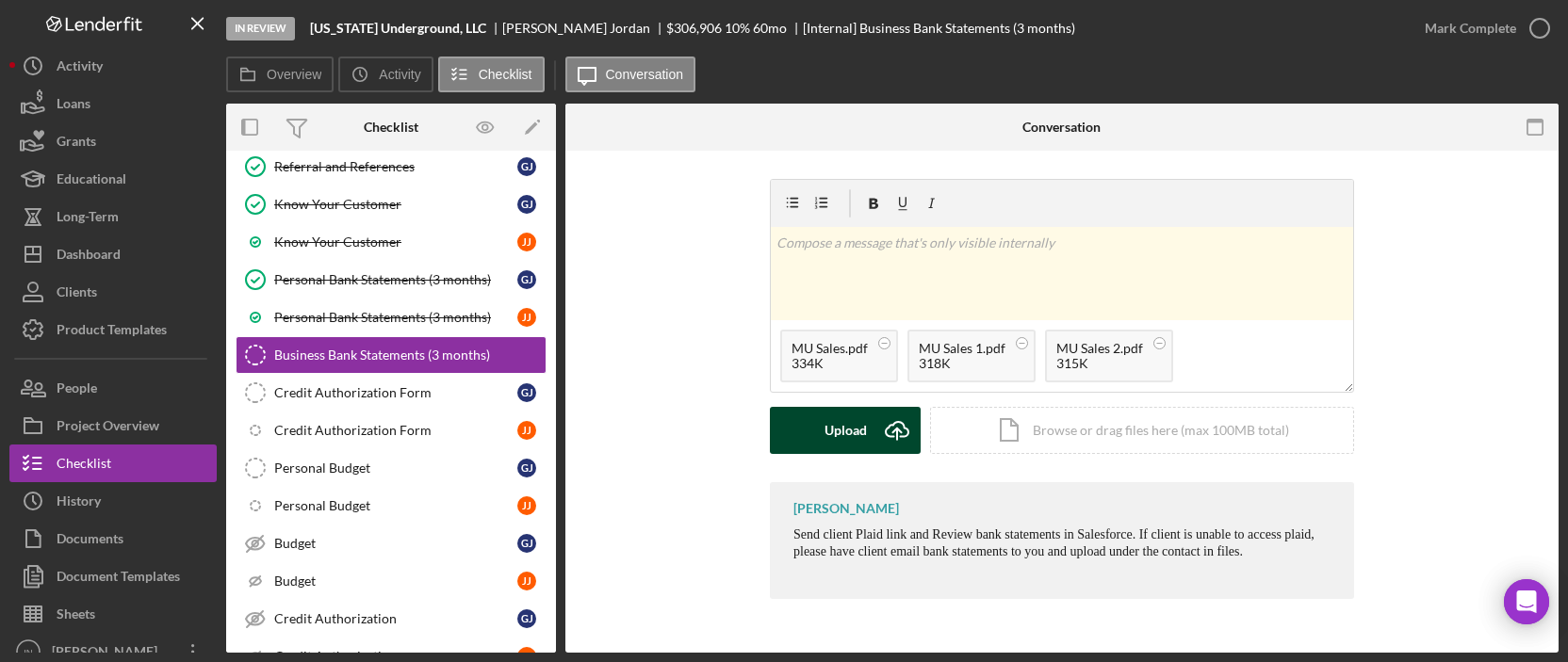
click at [876, 434] on icon "Icon/Upload" at bounding box center [897, 430] width 47 height 47
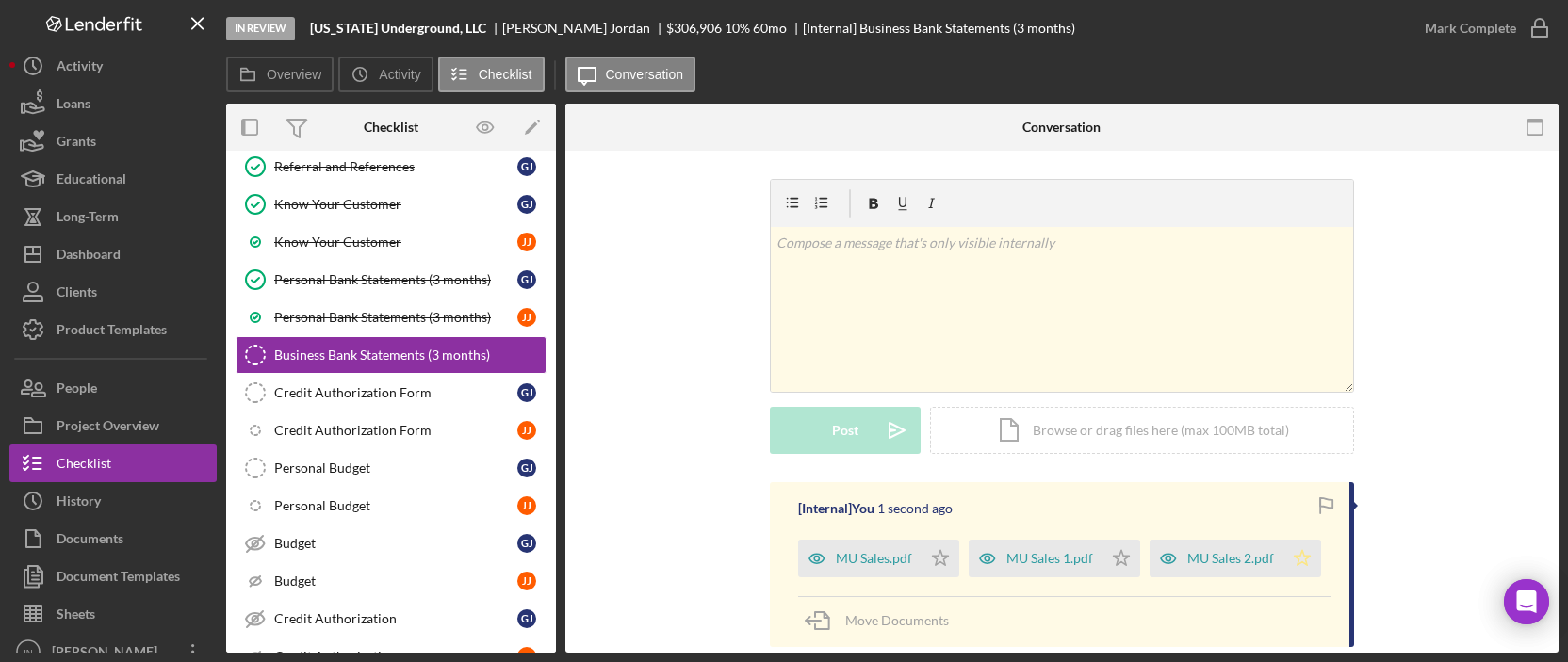
click at [1294, 556] on icon "Icon/Star" at bounding box center [1302, 558] width 38 height 38
click at [1500, 29] on div "Mark Complete" at bounding box center [1470, 28] width 92 height 38
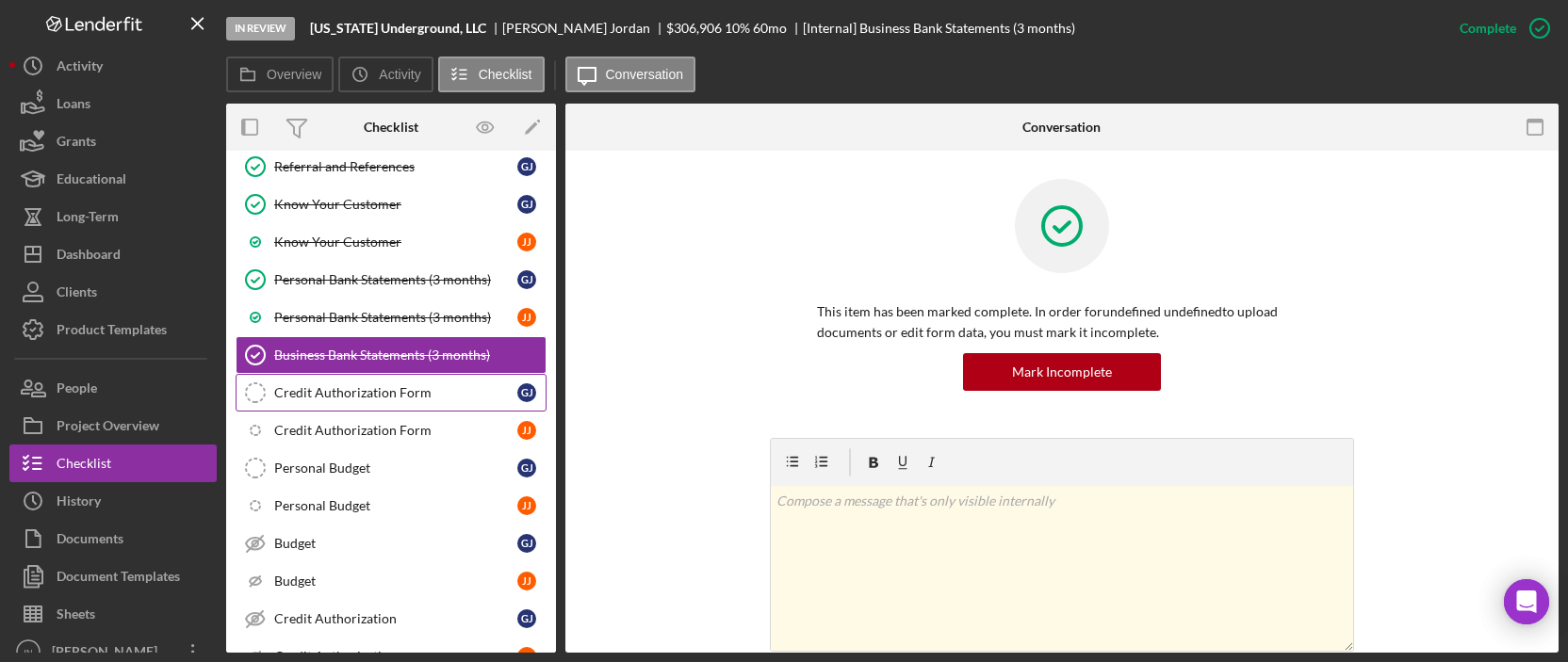
click at [435, 389] on div "Credit Authorization Form" at bounding box center [396, 392] width 243 height 15
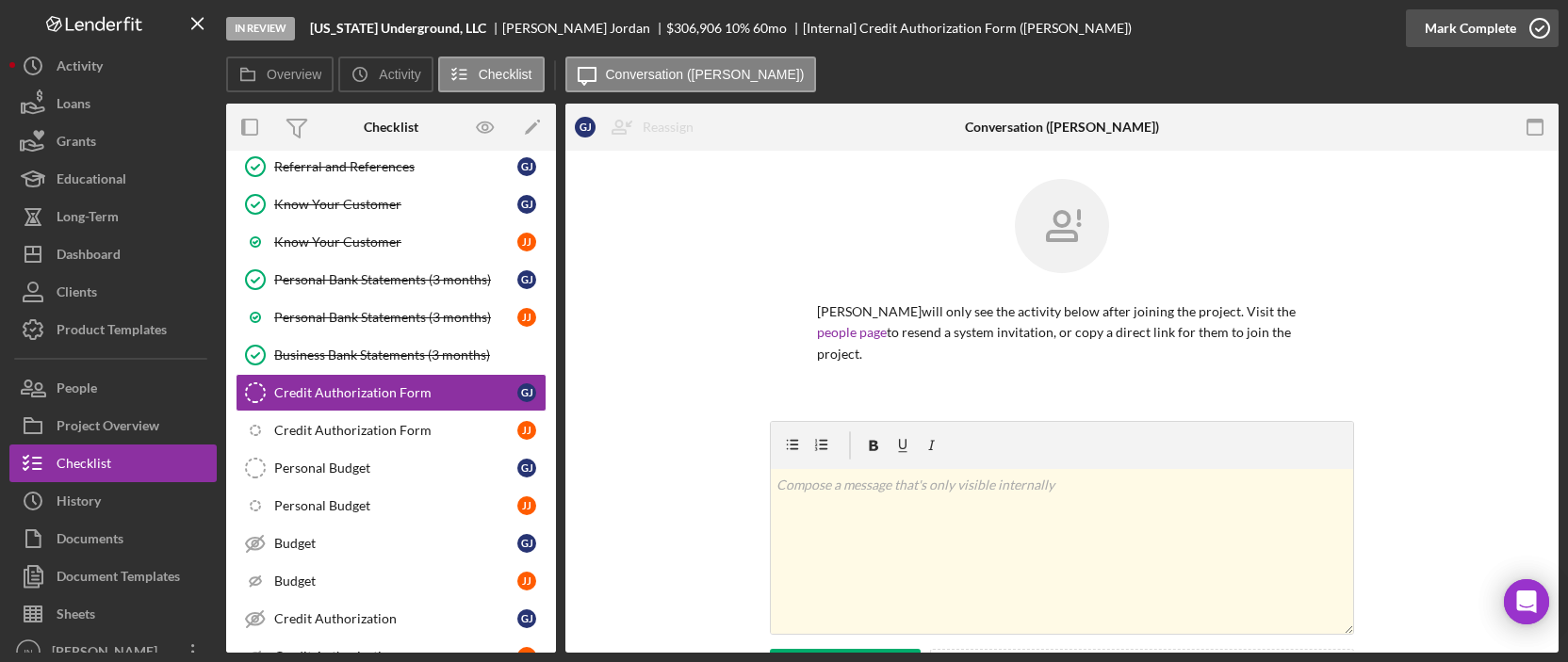
click at [1477, 26] on div "Mark Complete" at bounding box center [1470, 28] width 92 height 38
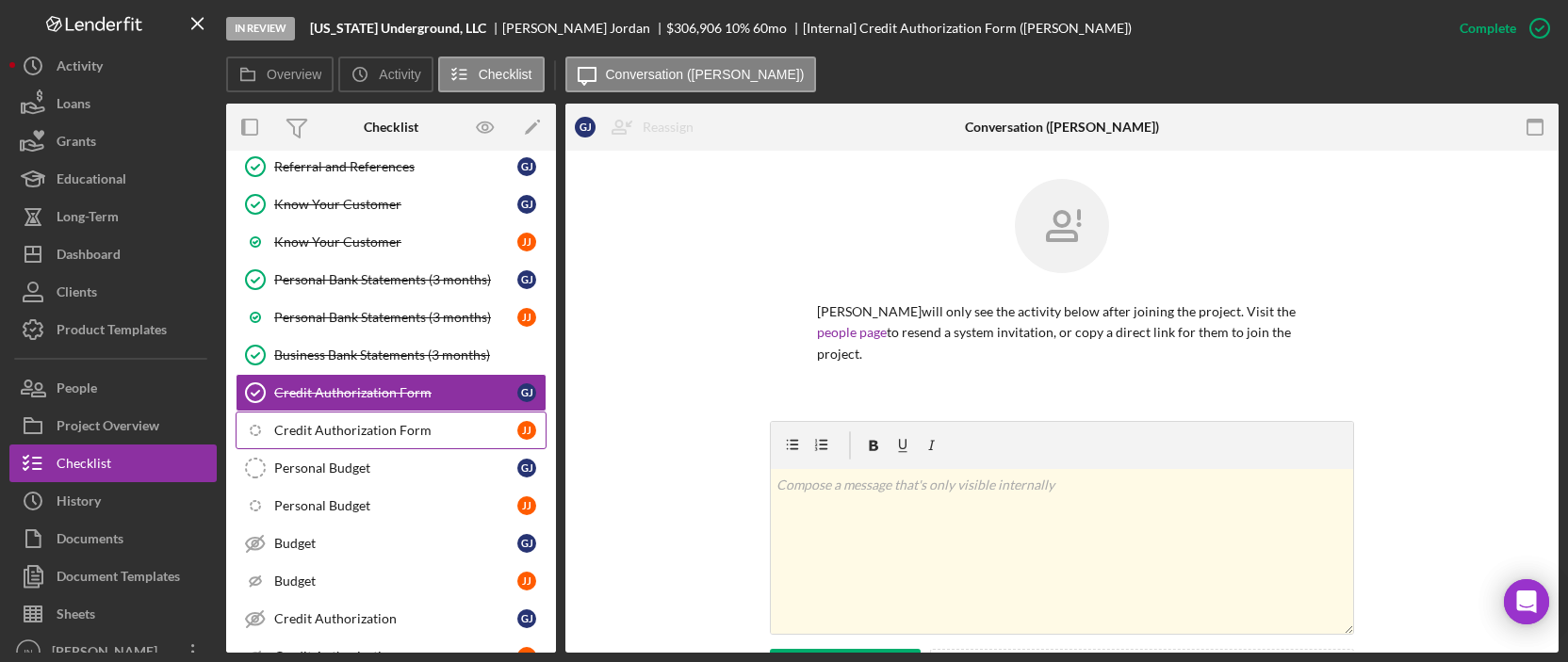
click at [331, 427] on div "Credit Authorization Form" at bounding box center [396, 430] width 243 height 15
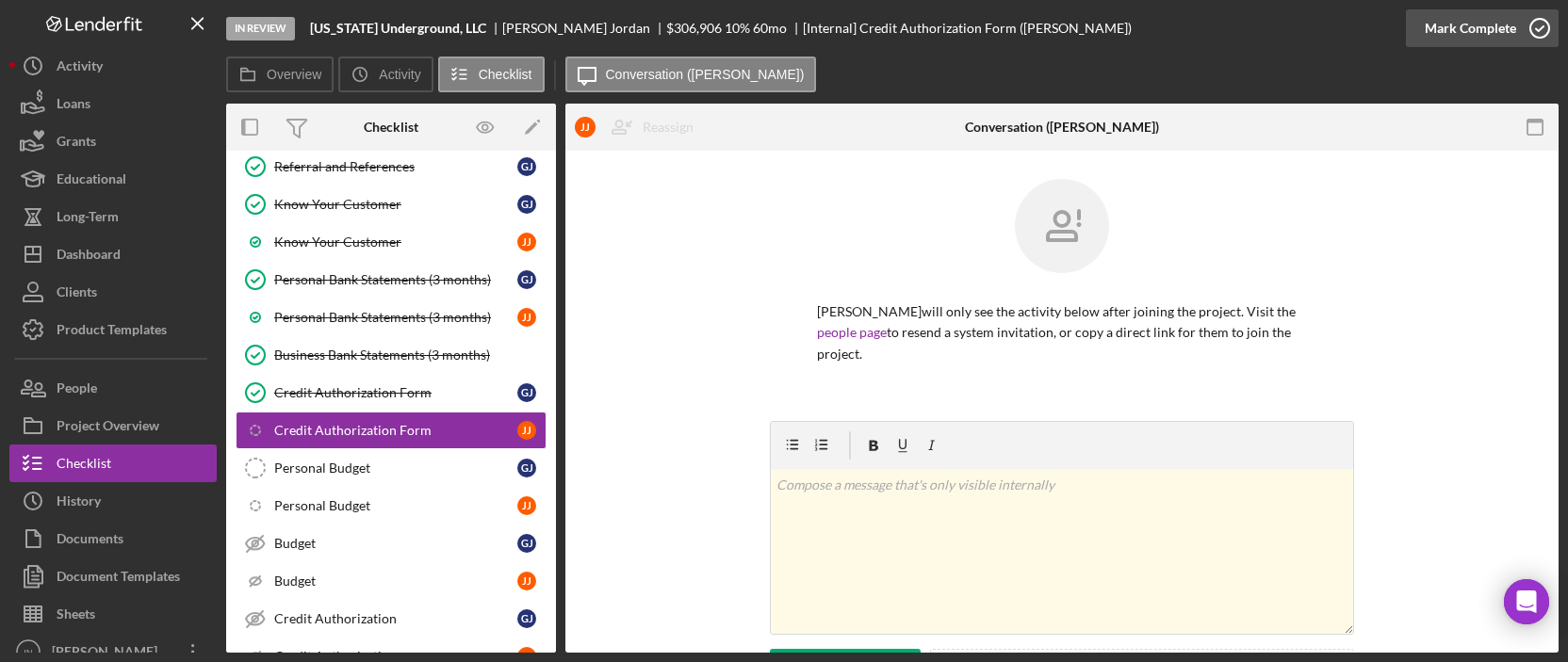
click at [1480, 31] on div "Mark Complete" at bounding box center [1470, 28] width 92 height 38
click at [387, 463] on div "Personal Budget" at bounding box center [396, 468] width 243 height 15
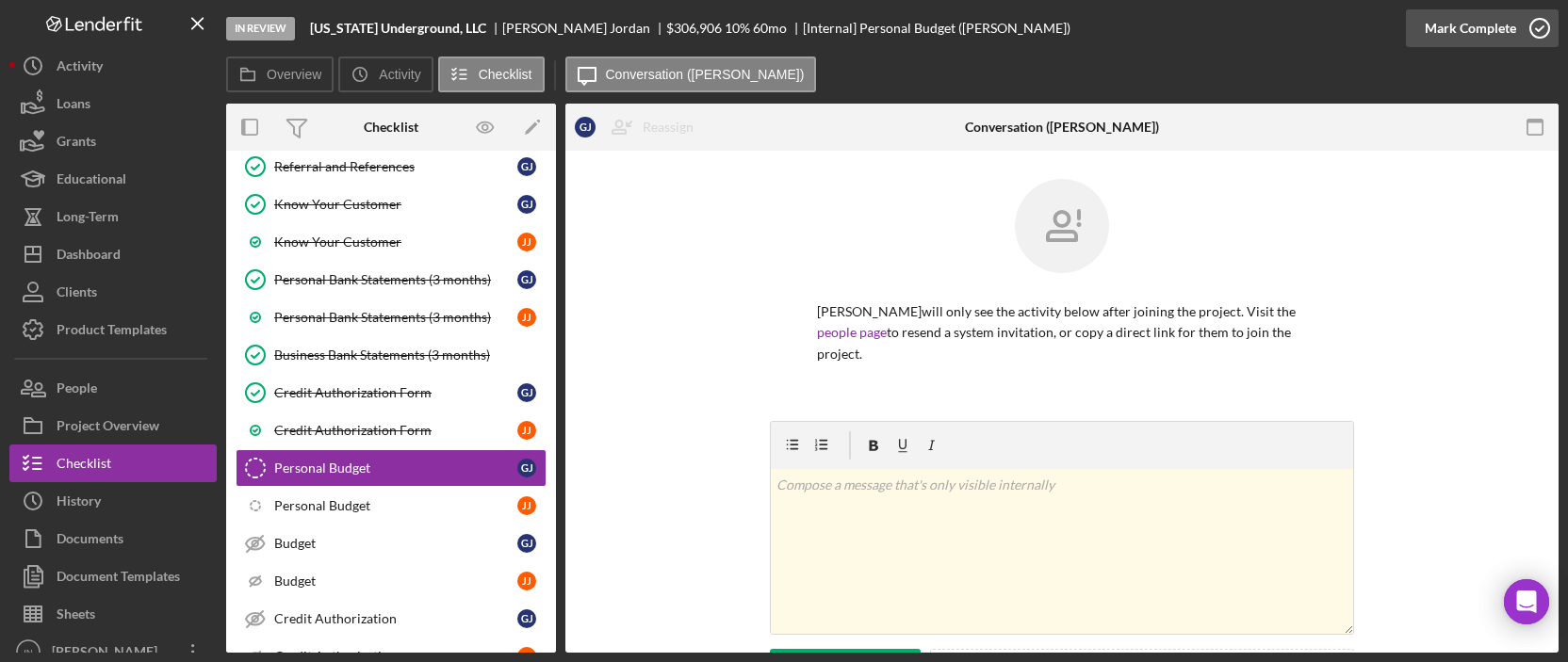
click at [1485, 17] on div "Mark Complete" at bounding box center [1470, 28] width 92 height 38
click at [324, 498] on div "Personal Budget" at bounding box center [396, 506] width 243 height 15
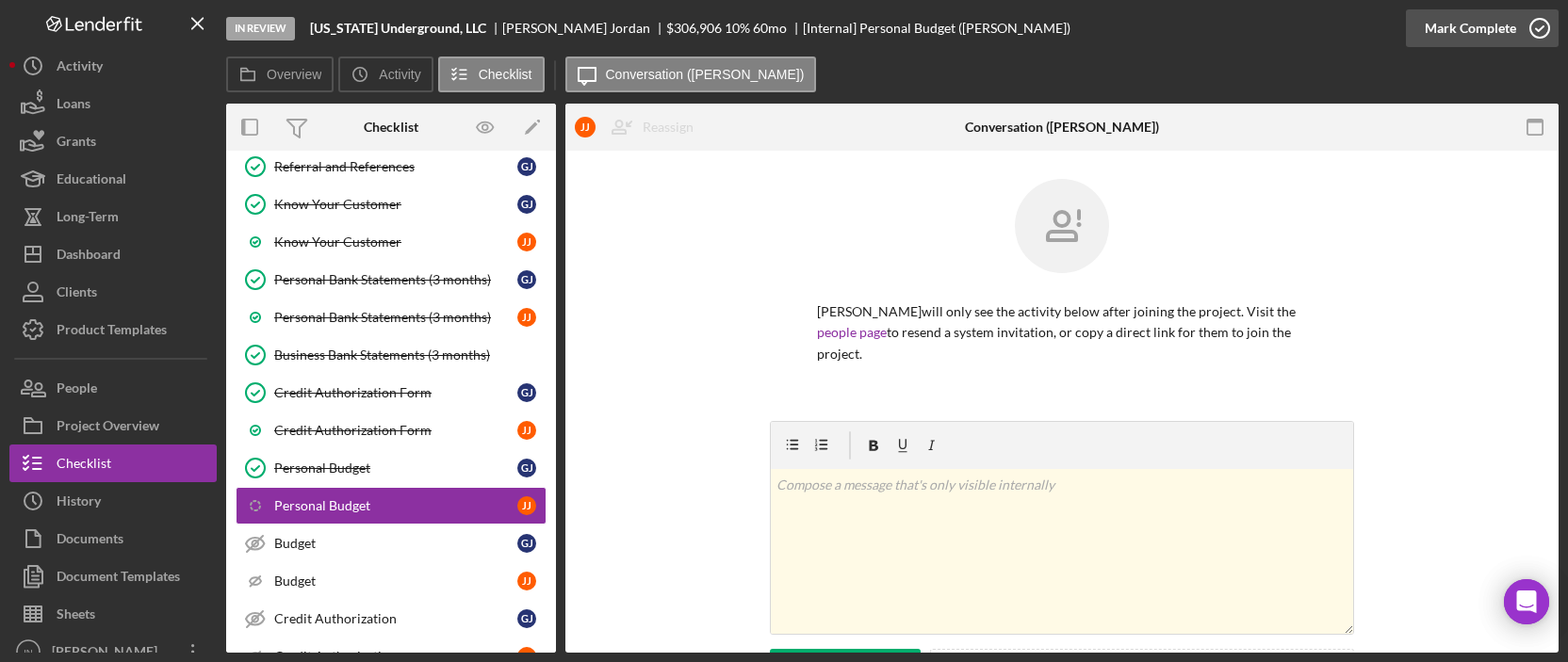
click at [1535, 15] on icon "button" at bounding box center [1540, 28] width 47 height 47
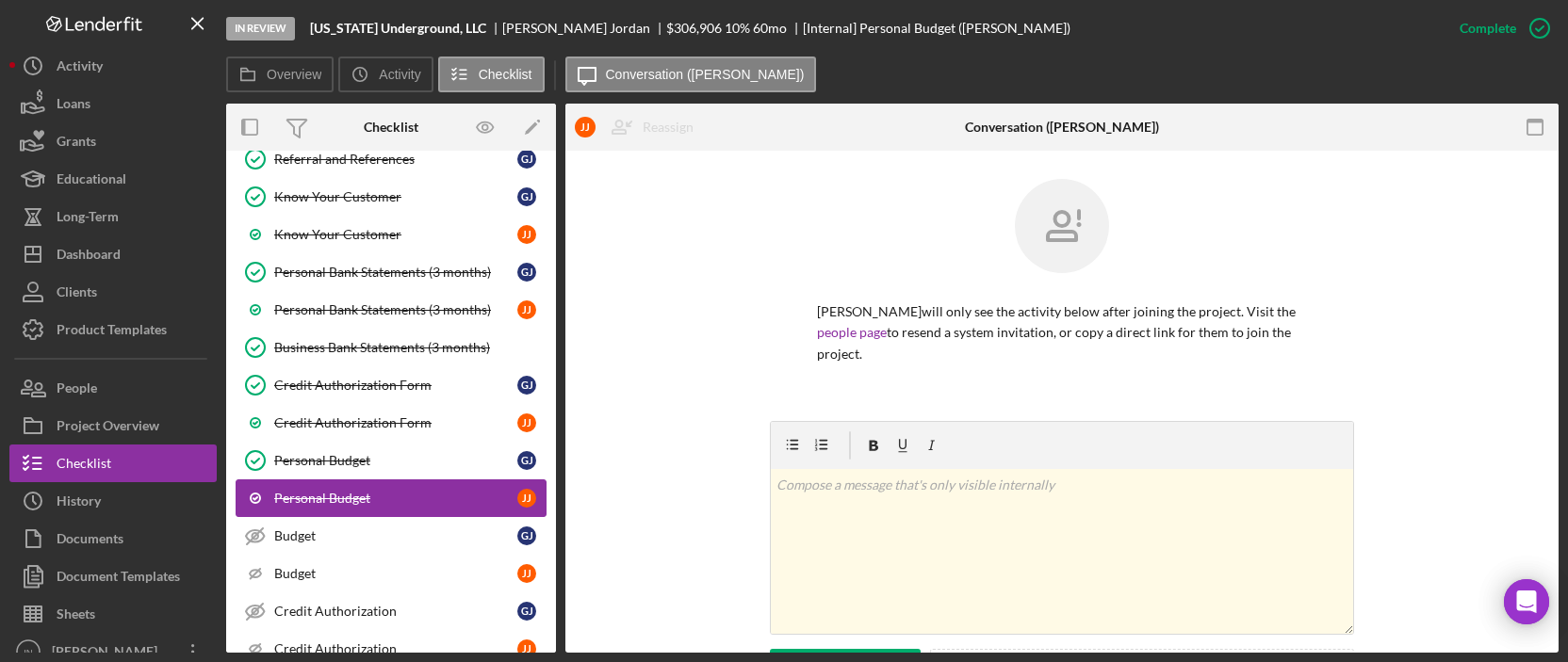
scroll to position [491, 0]
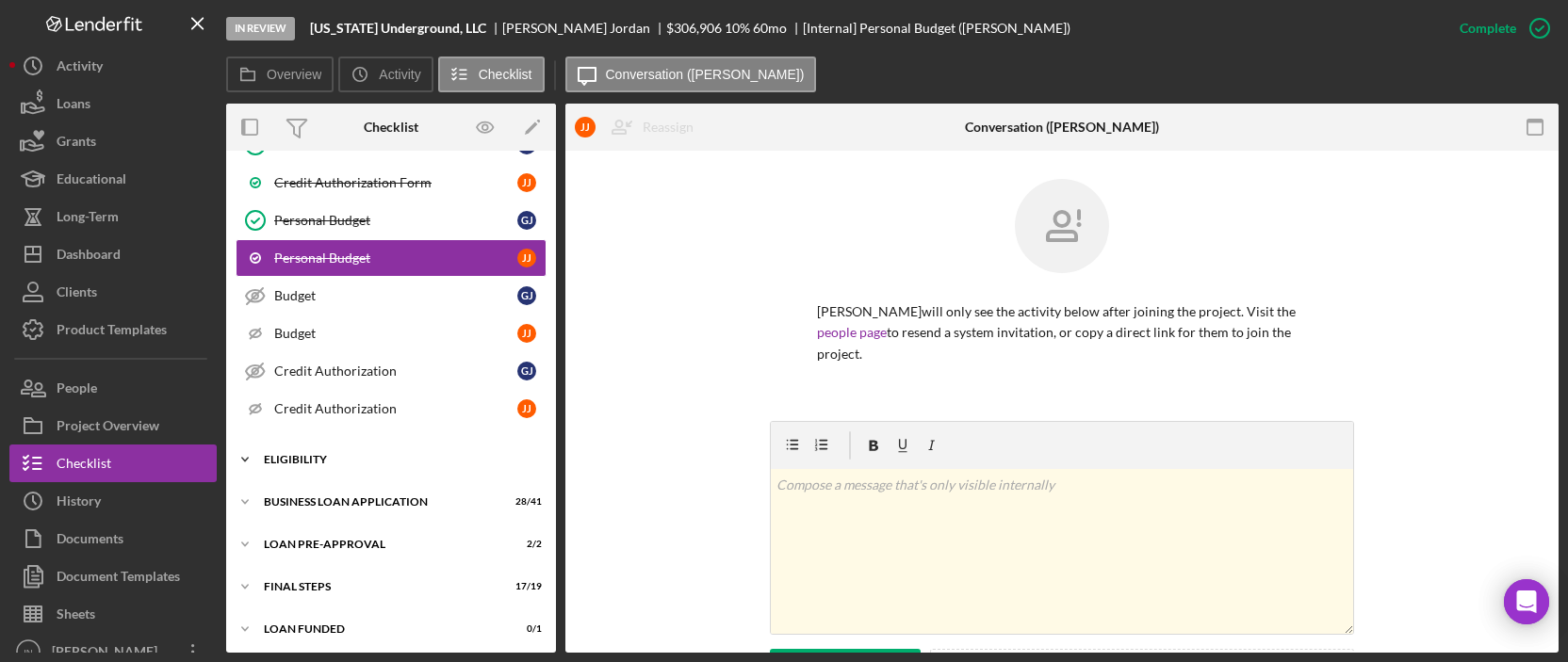
click at [405, 447] on div "Icon/Expander ELIGIBILITY 4 / 6" at bounding box center [391, 460] width 329 height 38
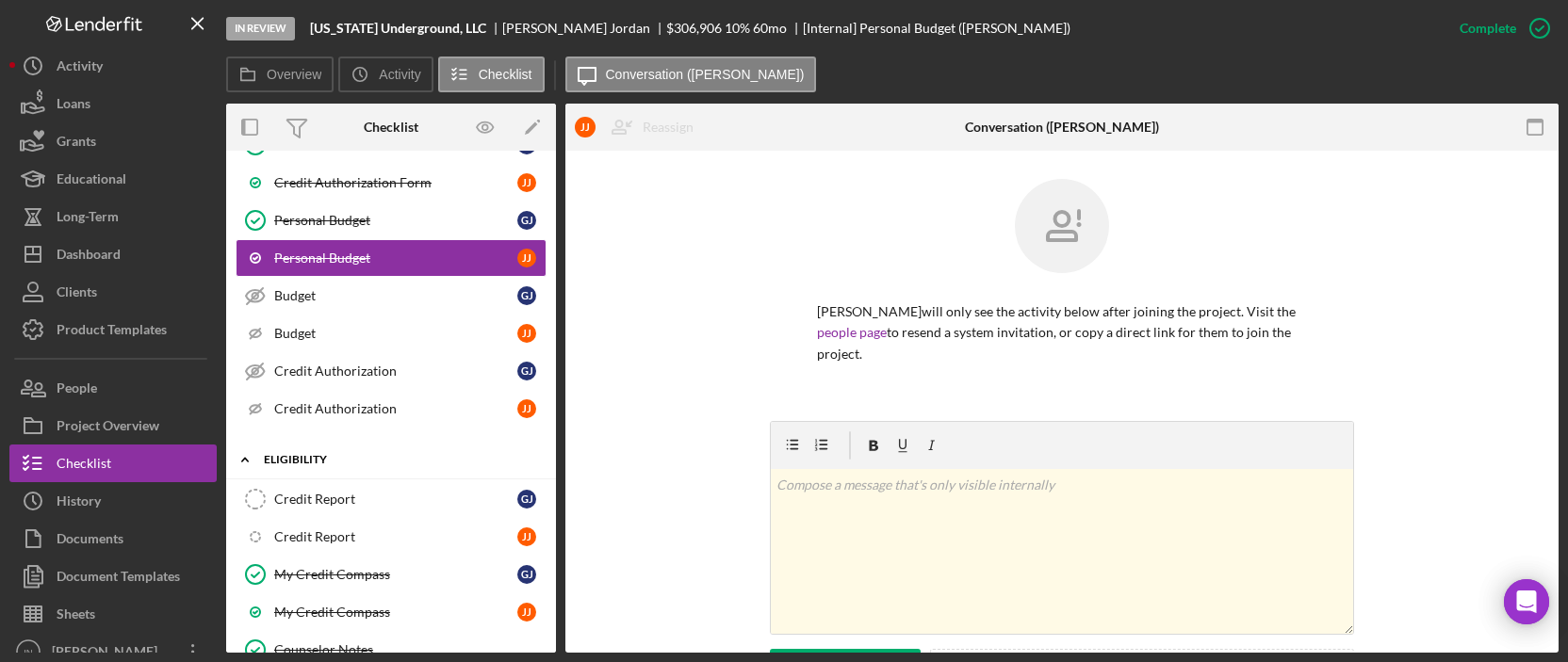
scroll to position [617, 0]
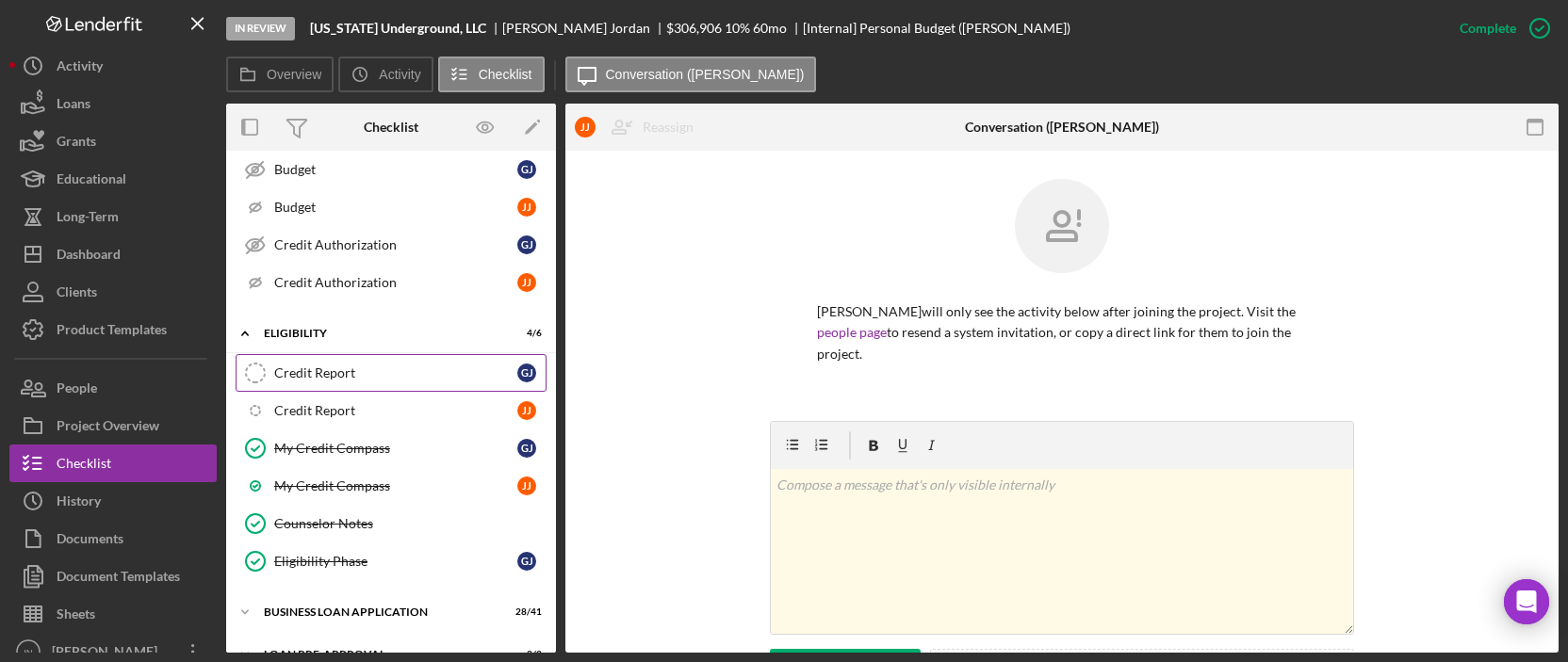
click at [369, 354] on link "Credit Report Credit Report [PERSON_NAME]" at bounding box center [391, 373] width 311 height 38
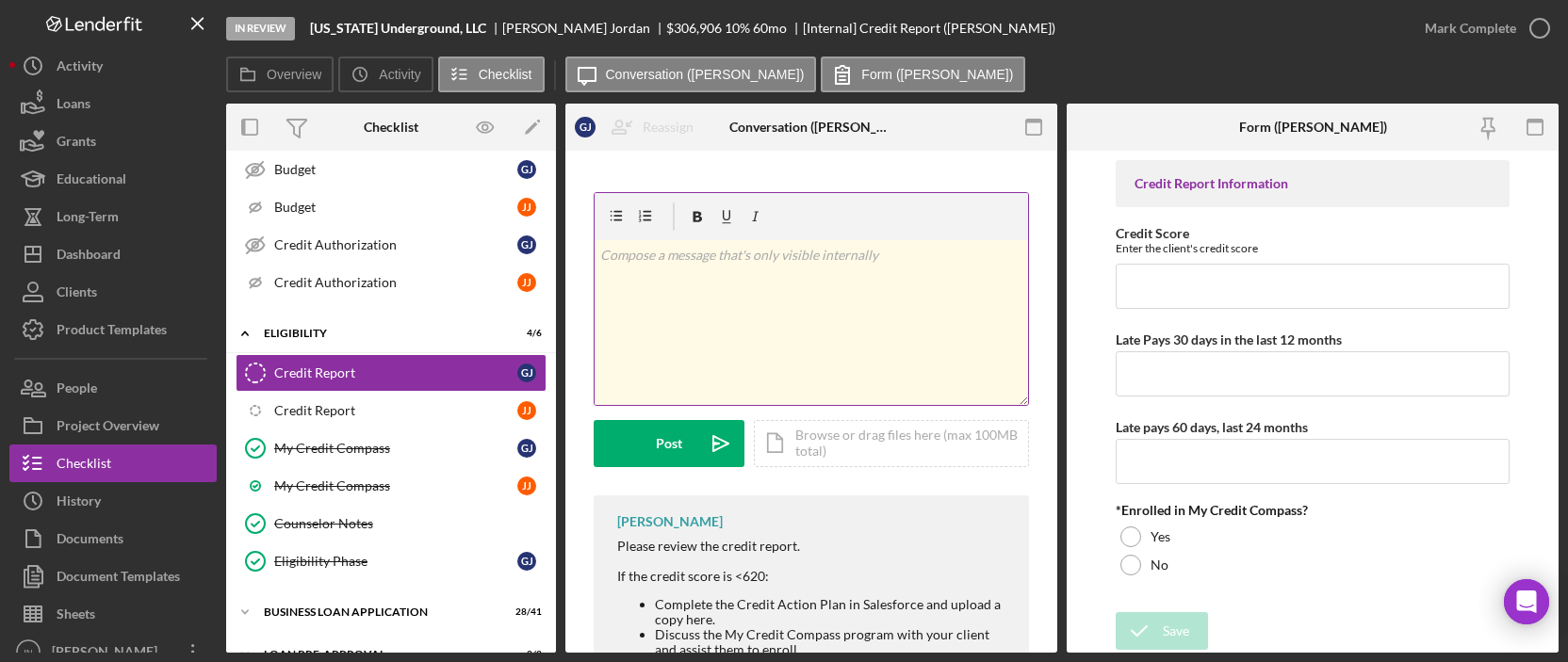
scroll to position [308, 0]
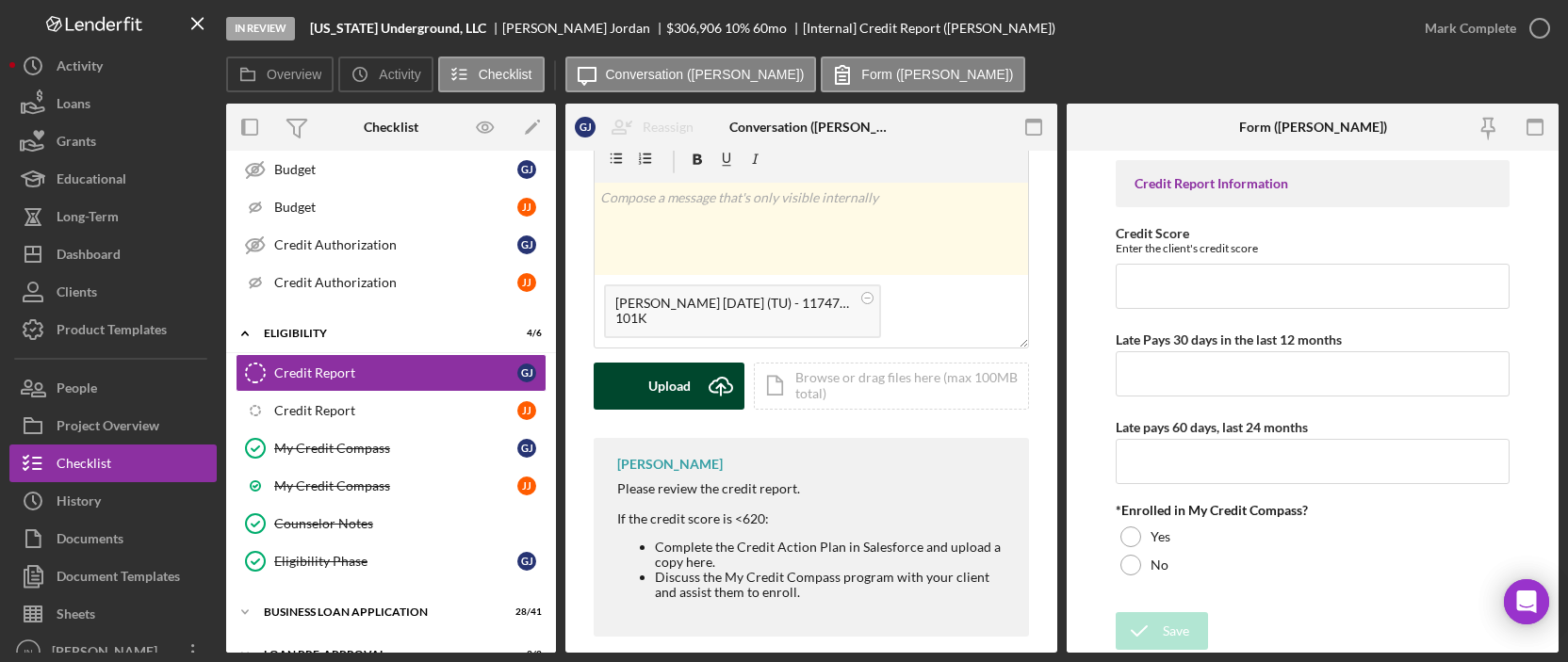
click at [723, 371] on icon "Icon/Upload" at bounding box center [721, 386] width 47 height 47
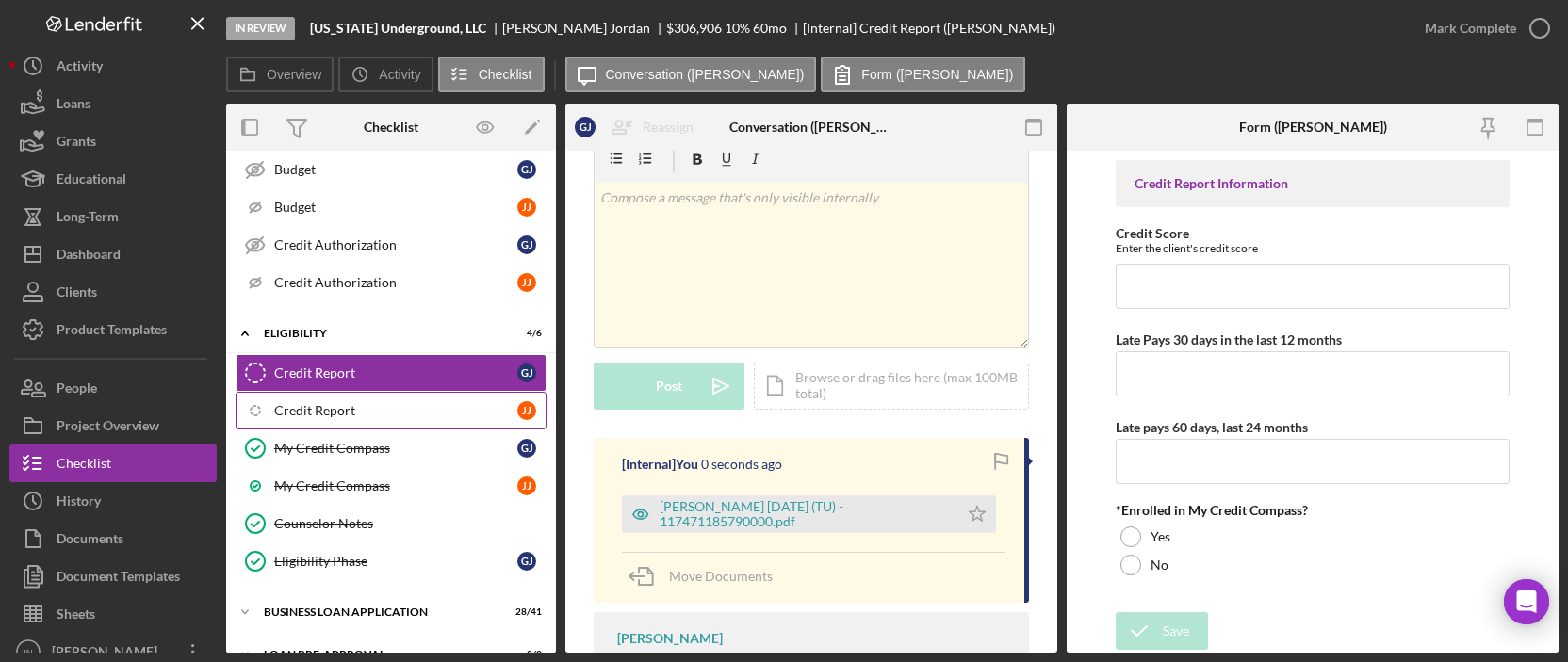
click at [379, 394] on link "Icon/Checklist Item Sub Internal Credit Report J J" at bounding box center [391, 410] width 311 height 38
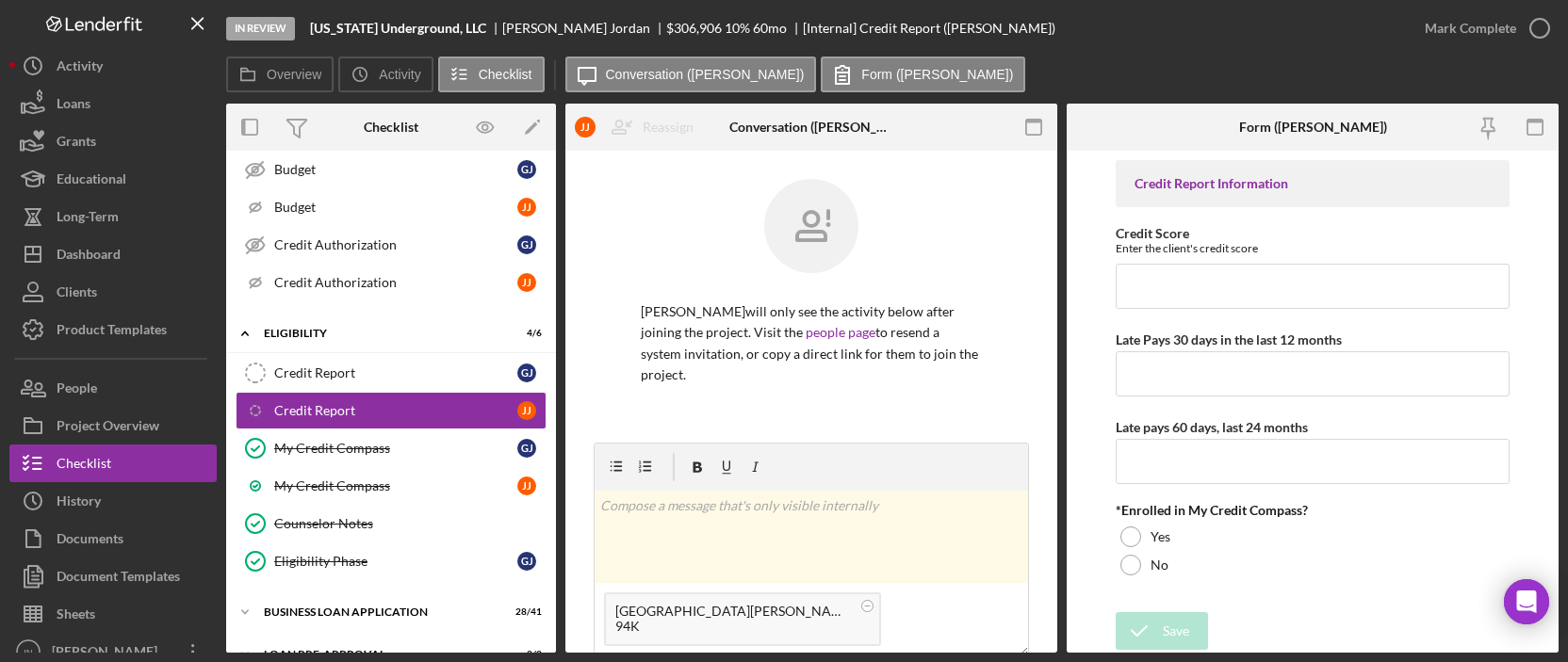
scroll to position [251, 0]
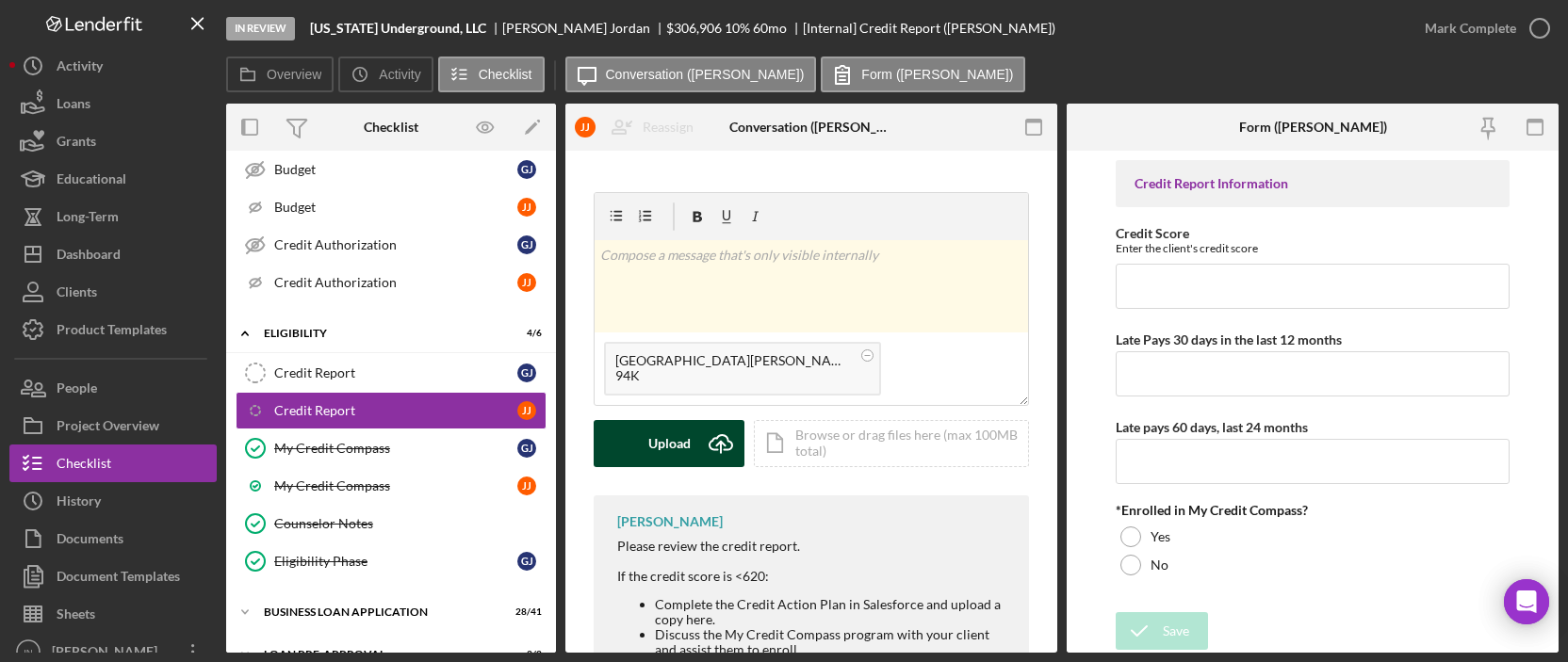
click at [701, 426] on icon "Icon/Upload" at bounding box center [721, 444] width 47 height 47
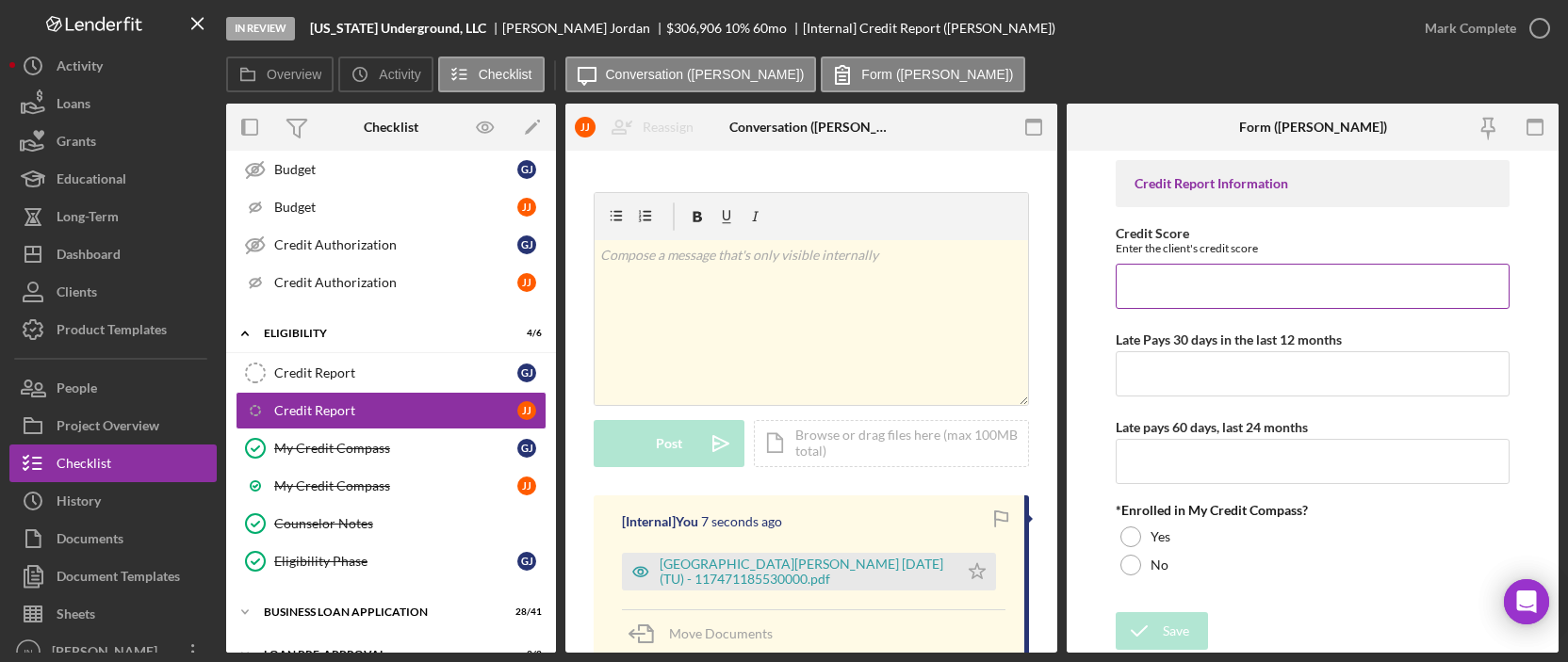
click at [1252, 292] on input "Credit Score" at bounding box center [1313, 287] width 394 height 45
type input "662"
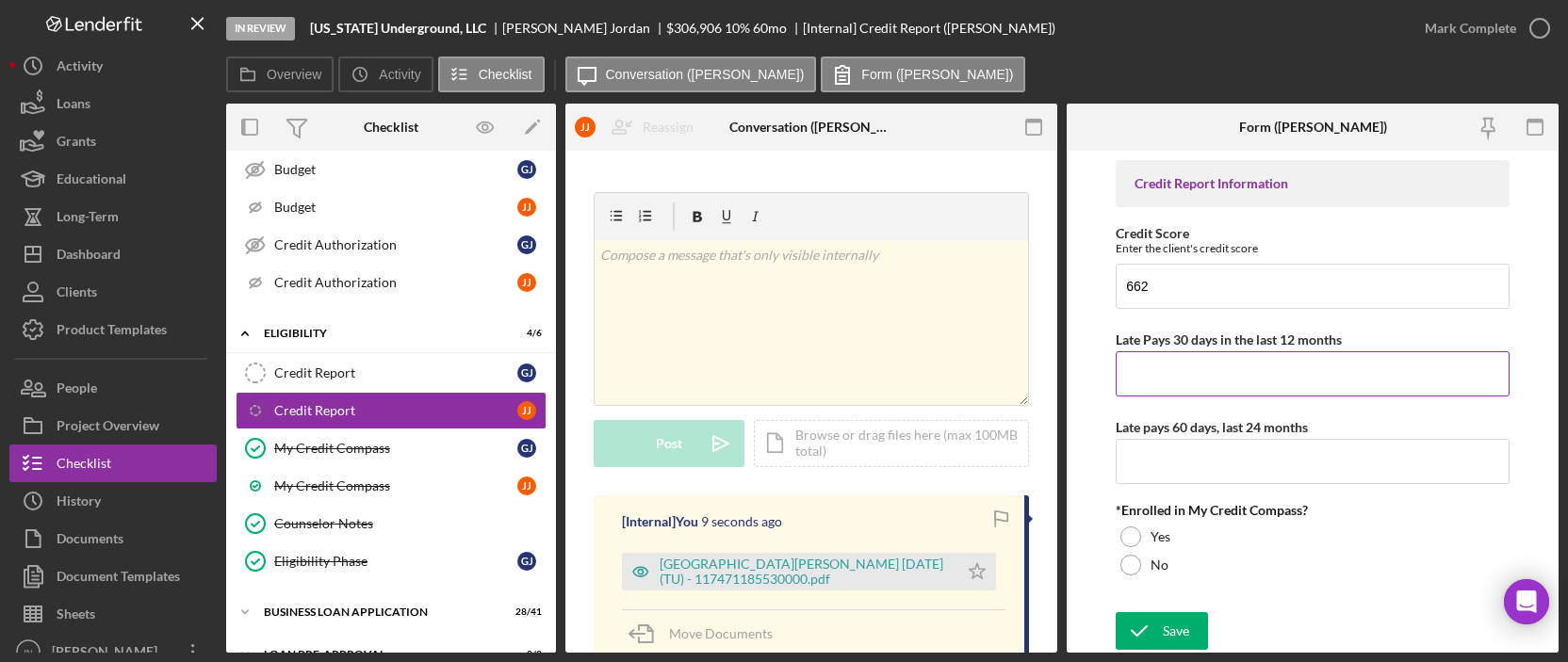
click at [1246, 366] on input "Late Pays 30 days in the last 12 months" at bounding box center [1313, 374] width 394 height 45
type input "0"
click at [1227, 447] on input "Late pays 60 days, last 24 months" at bounding box center [1313, 462] width 394 height 45
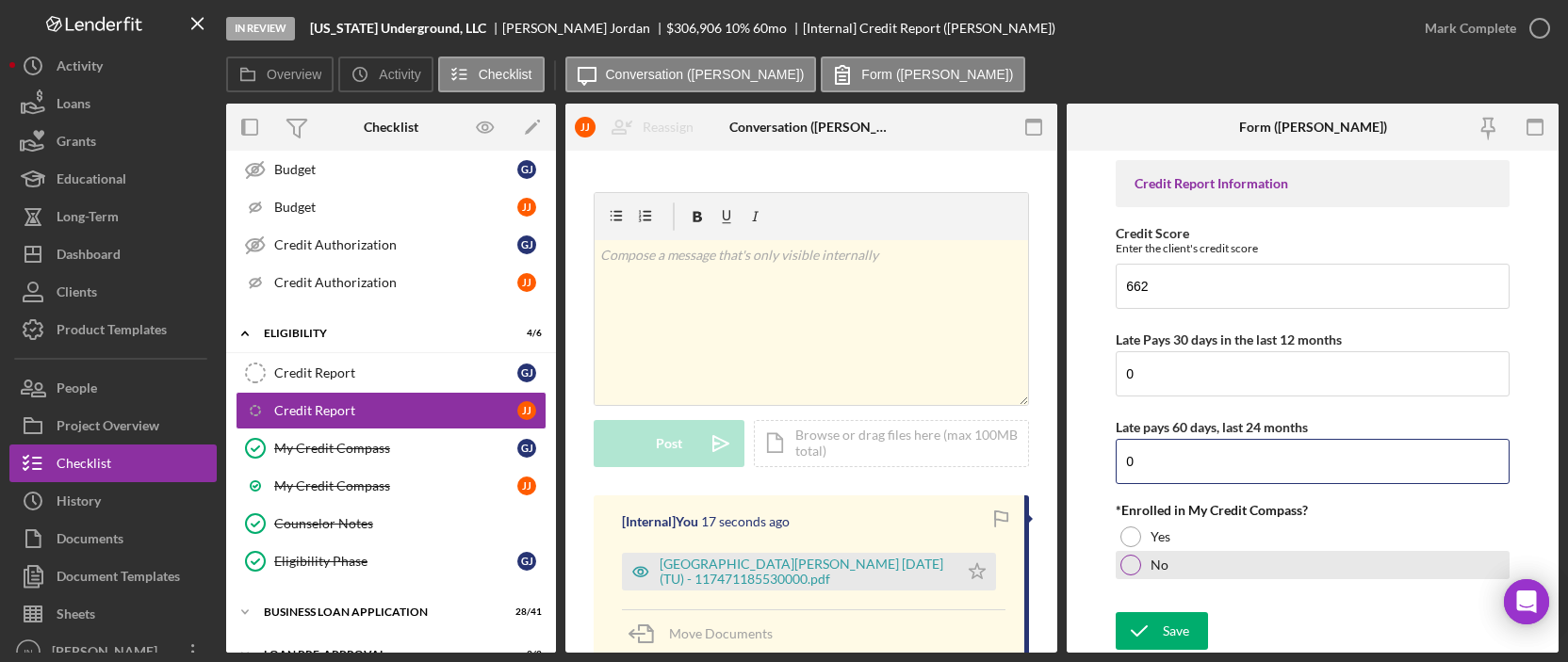
type input "0"
click at [1136, 553] on div "No" at bounding box center [1313, 565] width 394 height 28
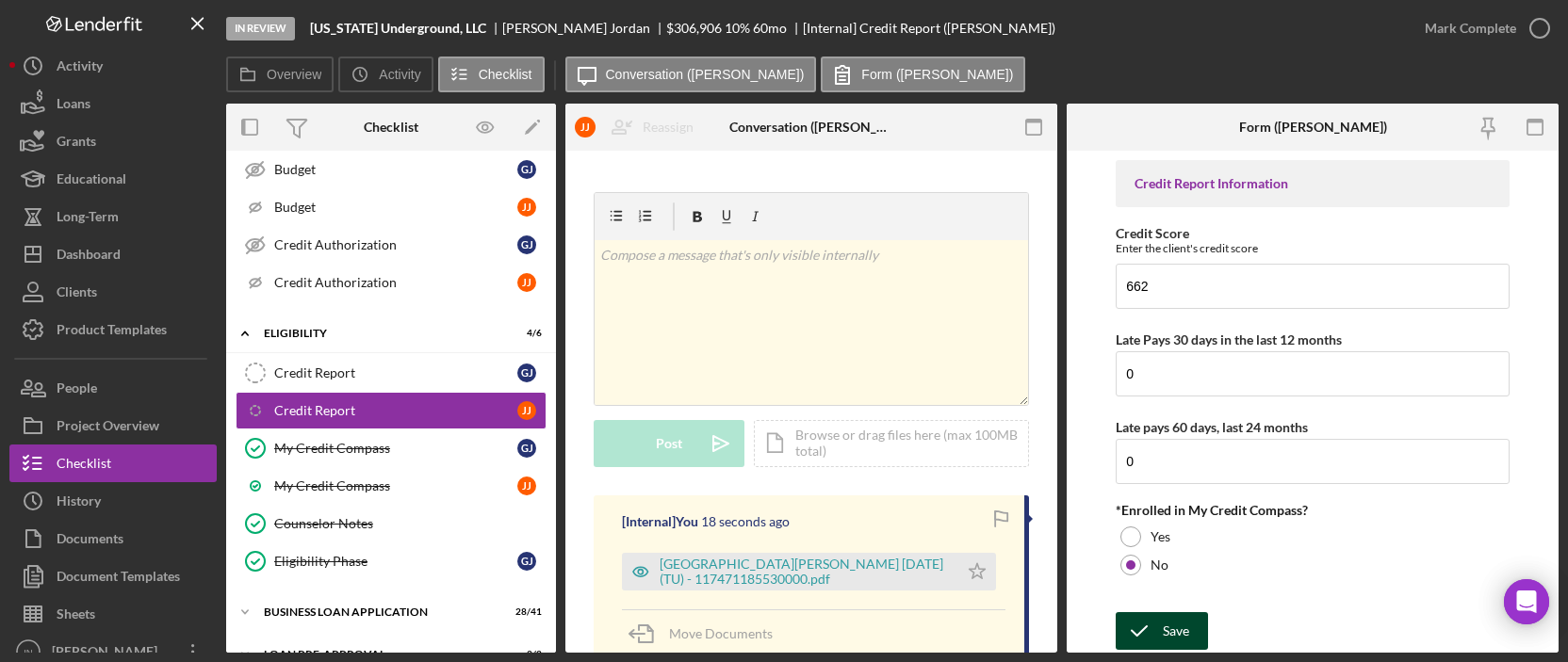
click at [1145, 622] on icon "submit" at bounding box center [1139, 631] width 47 height 47
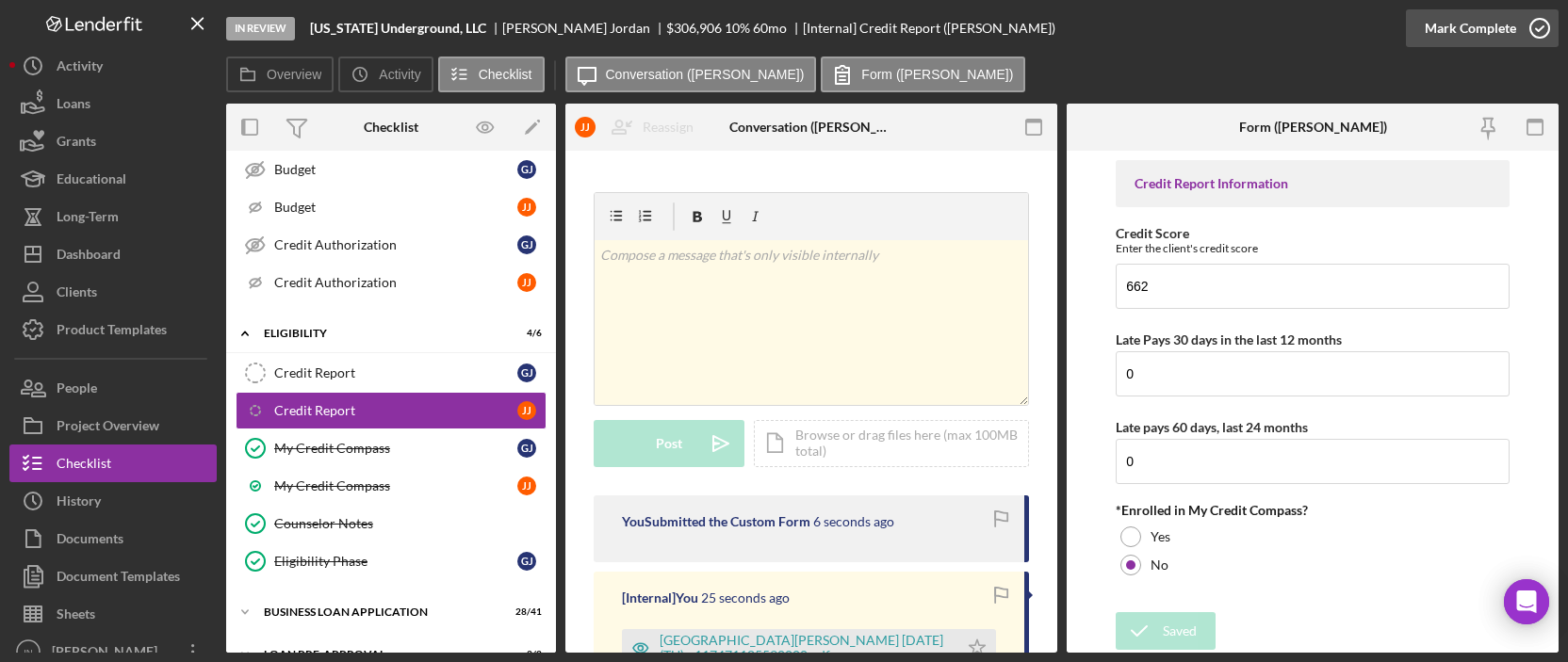
click at [1536, 34] on icon "button" at bounding box center [1540, 28] width 47 height 47
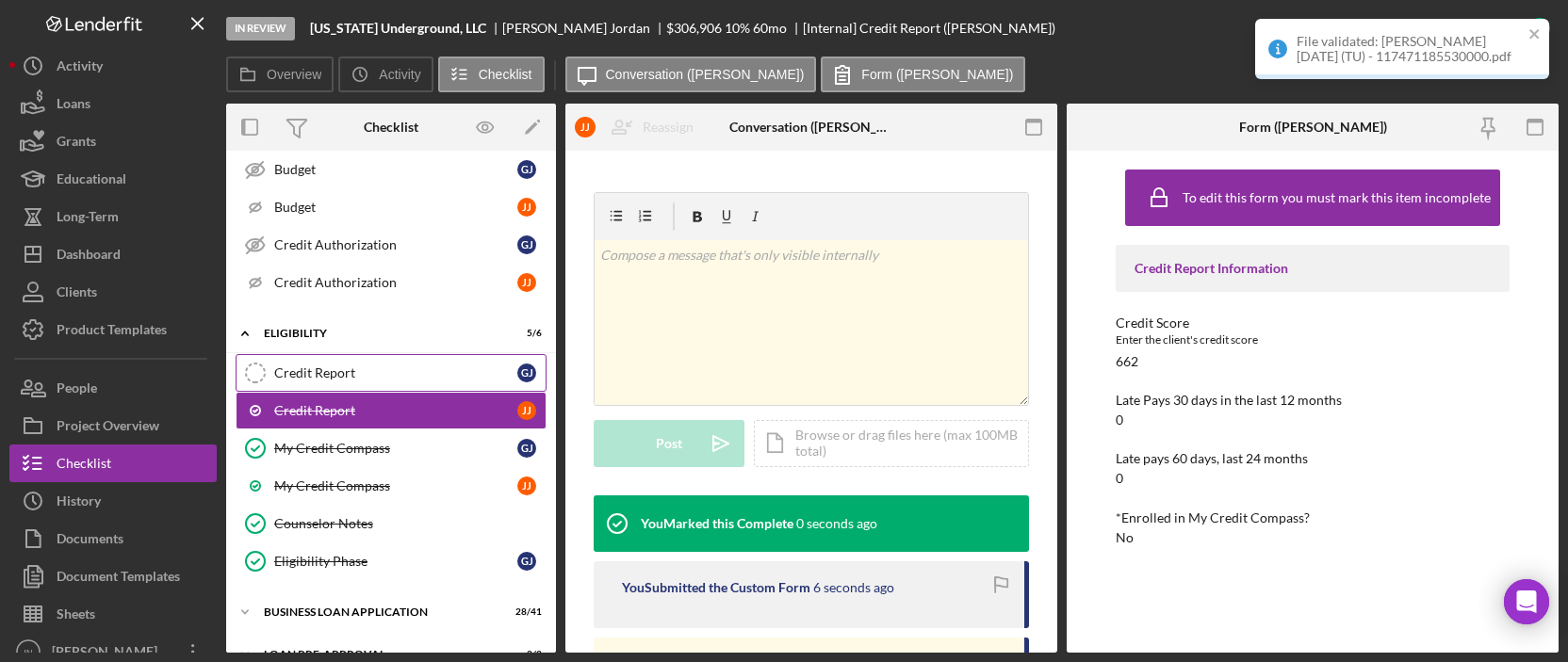
click at [339, 369] on div "Credit Report" at bounding box center [396, 373] width 243 height 15
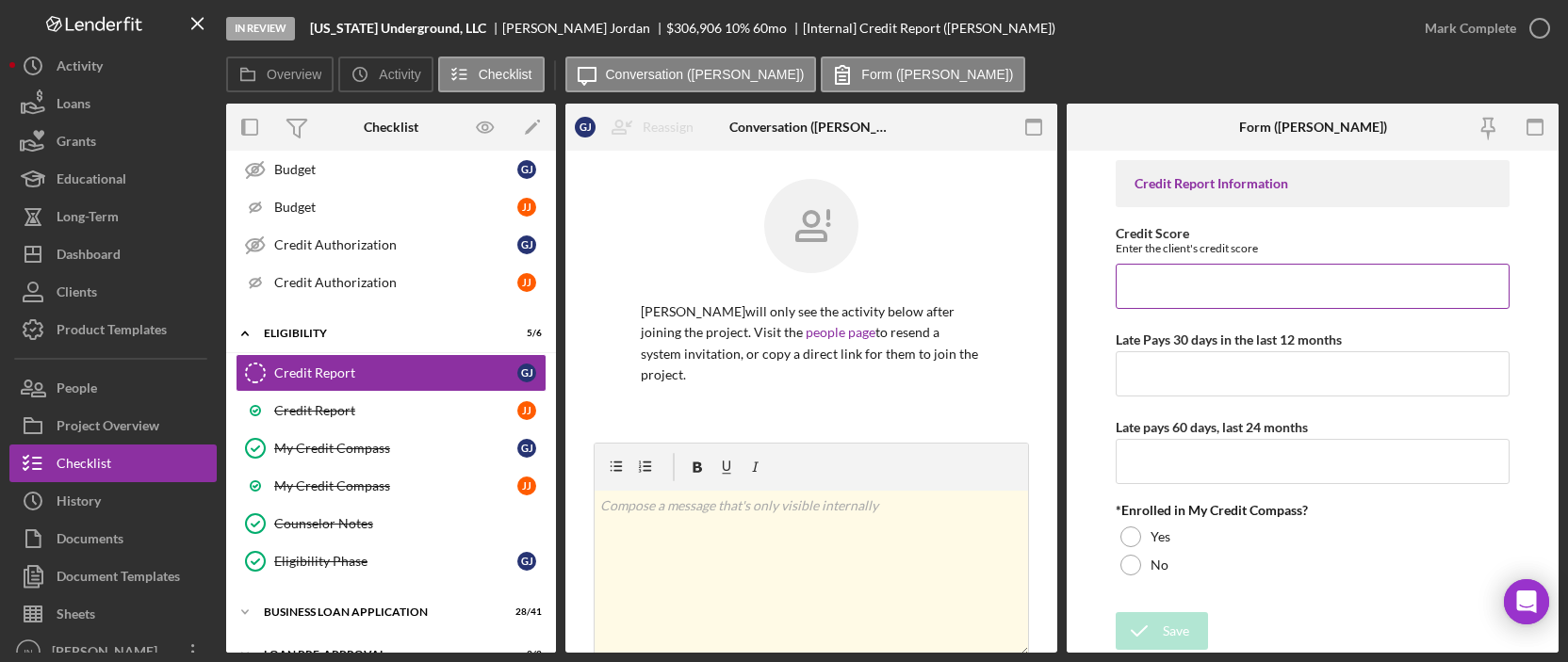
click at [1182, 274] on input "Credit Score" at bounding box center [1313, 287] width 394 height 45
click at [1203, 274] on input "Credit Score" at bounding box center [1313, 287] width 394 height 45
type input "656"
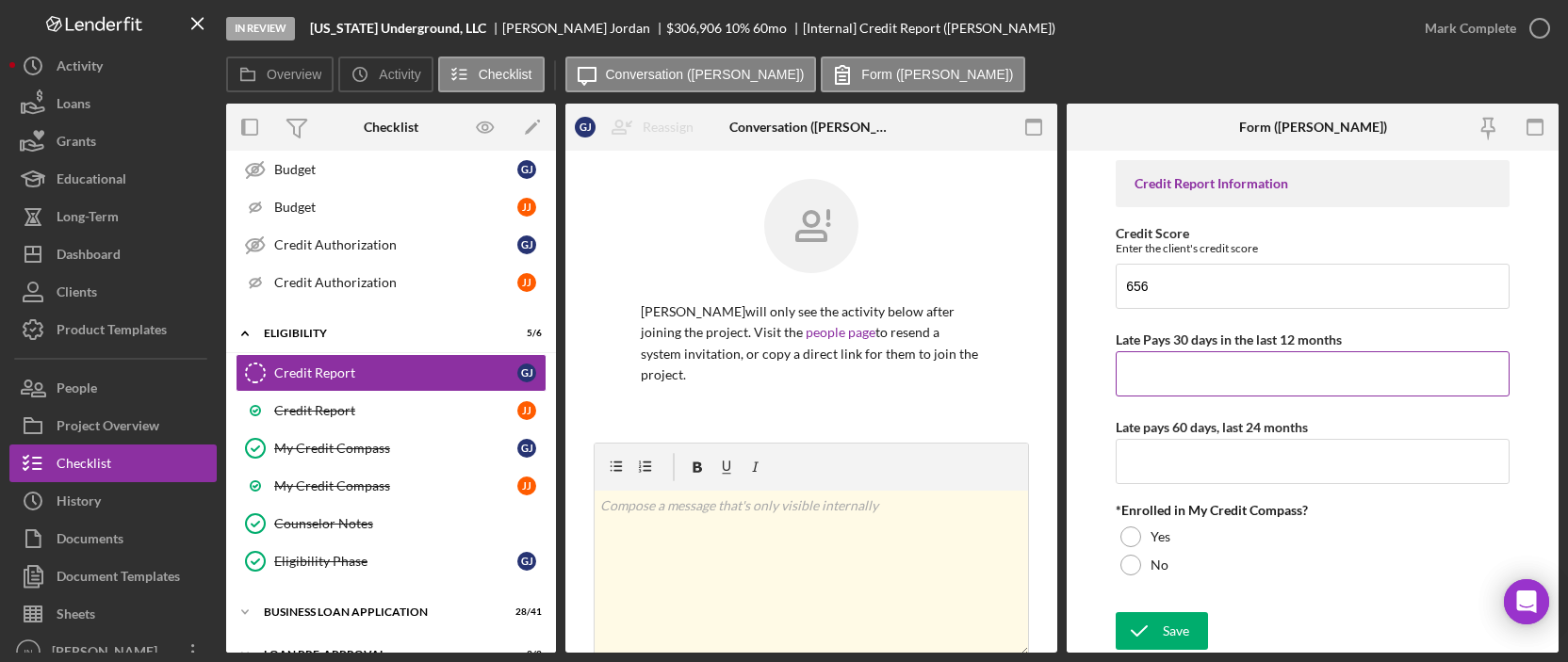
click at [1183, 374] on input "Late Pays 30 days in the last 12 months" at bounding box center [1313, 374] width 394 height 45
type input "0"
click at [1178, 459] on input "Late pays 60 days, last 24 months" at bounding box center [1313, 462] width 394 height 45
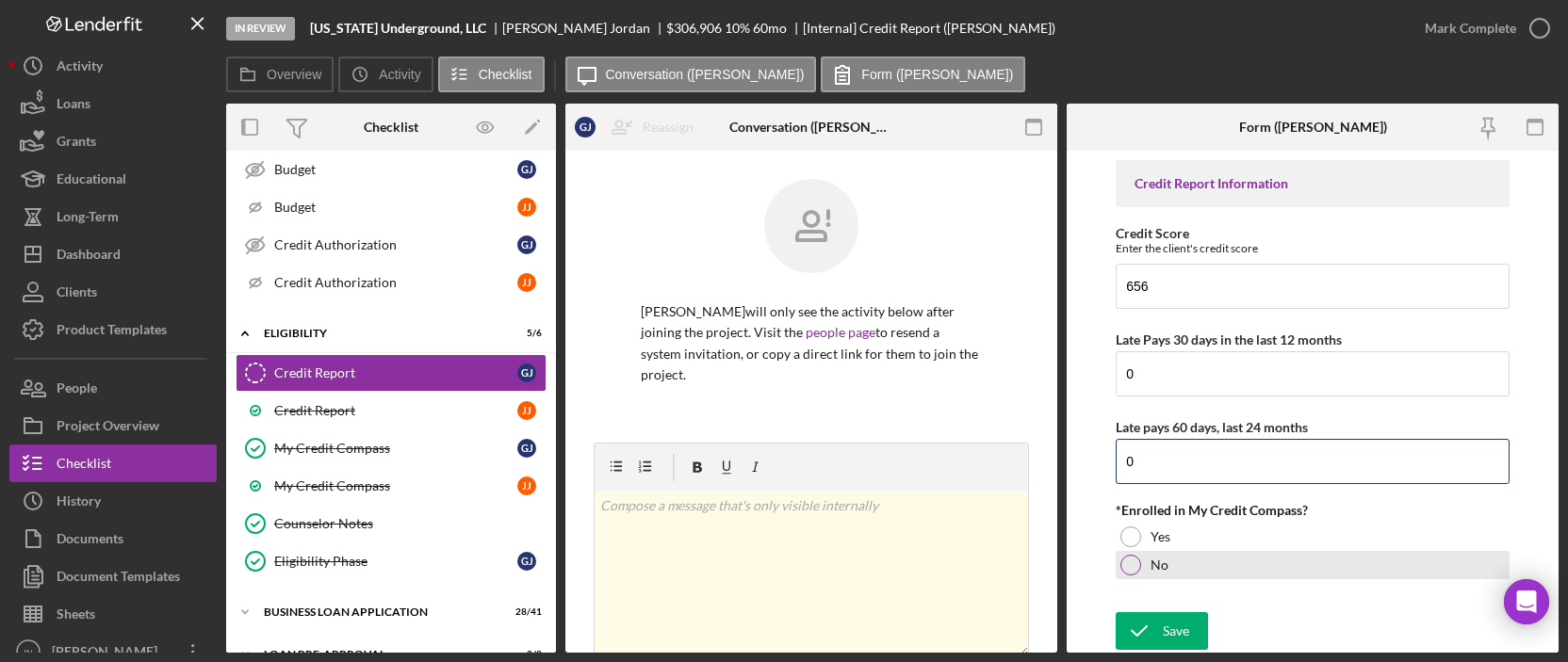
type input "0"
click at [1158, 566] on label "No" at bounding box center [1159, 565] width 18 height 15
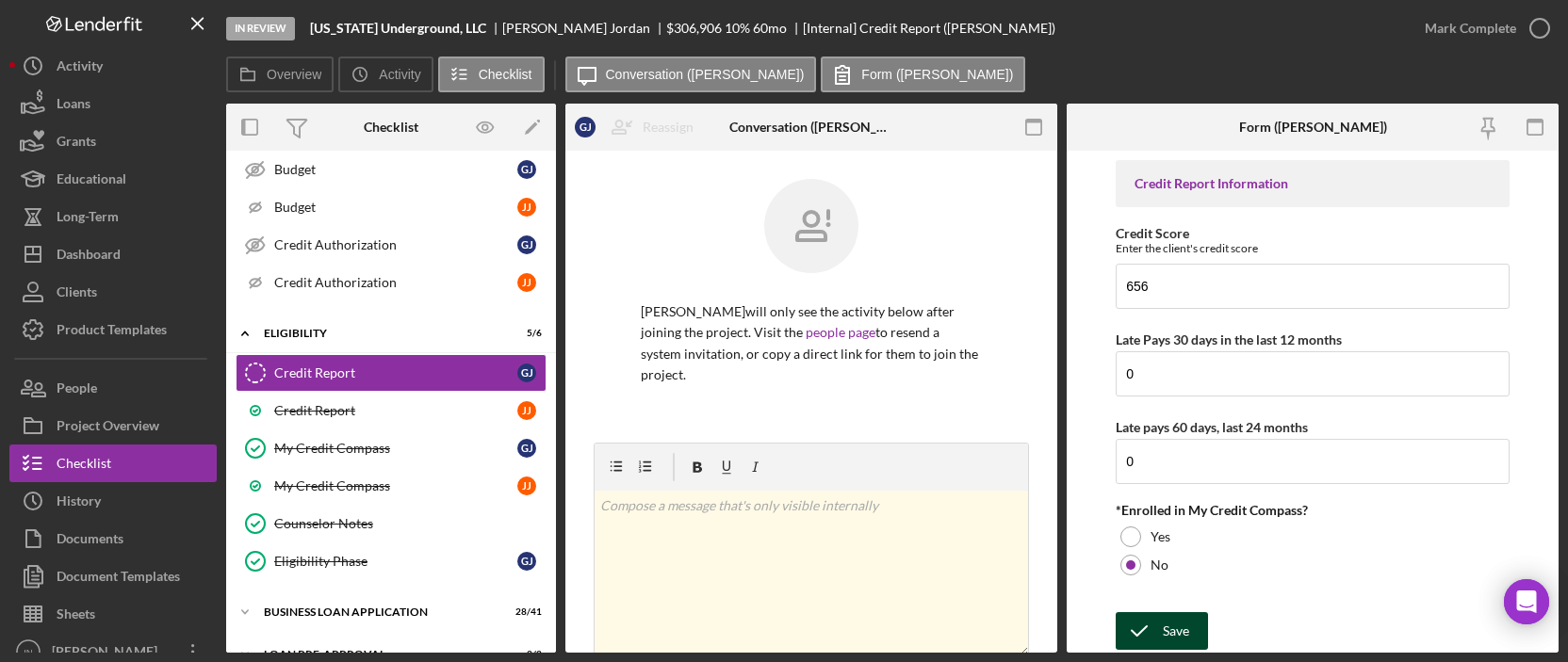
click at [1161, 631] on icon "submit" at bounding box center [1139, 631] width 47 height 47
click at [1439, 32] on div "Mark Complete" at bounding box center [1470, 28] width 92 height 38
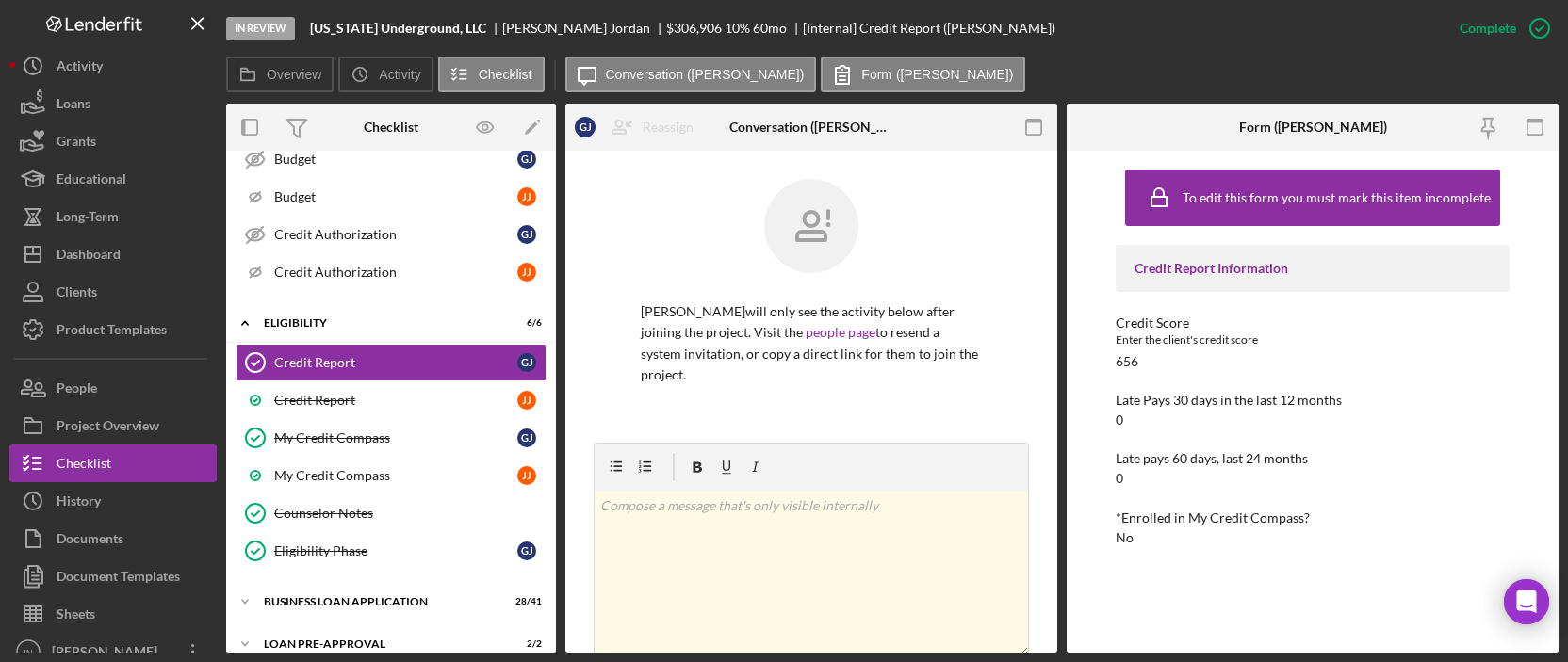
scroll to position [726, 0]
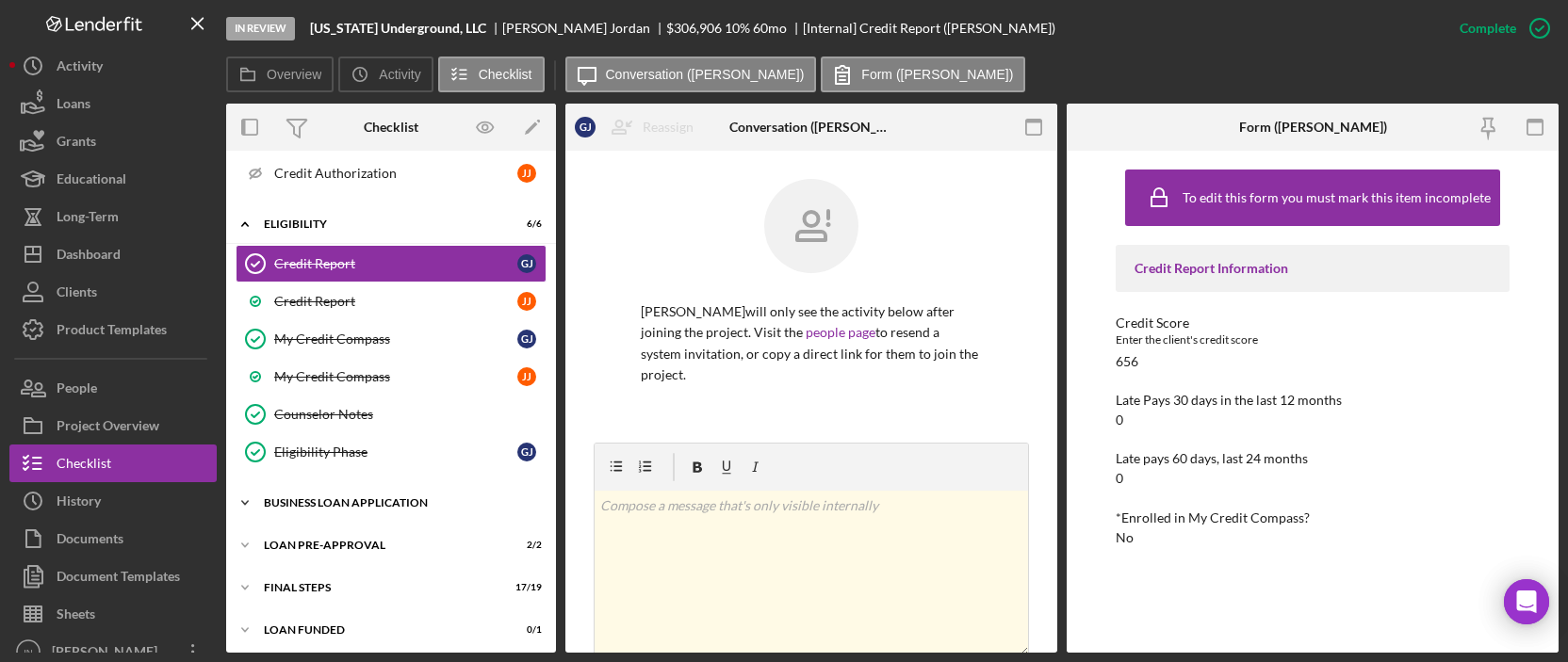
click at [344, 490] on div "Icon/Expander BUSINESS LOAN APPLICATION 28 / 41" at bounding box center [391, 503] width 329 height 38
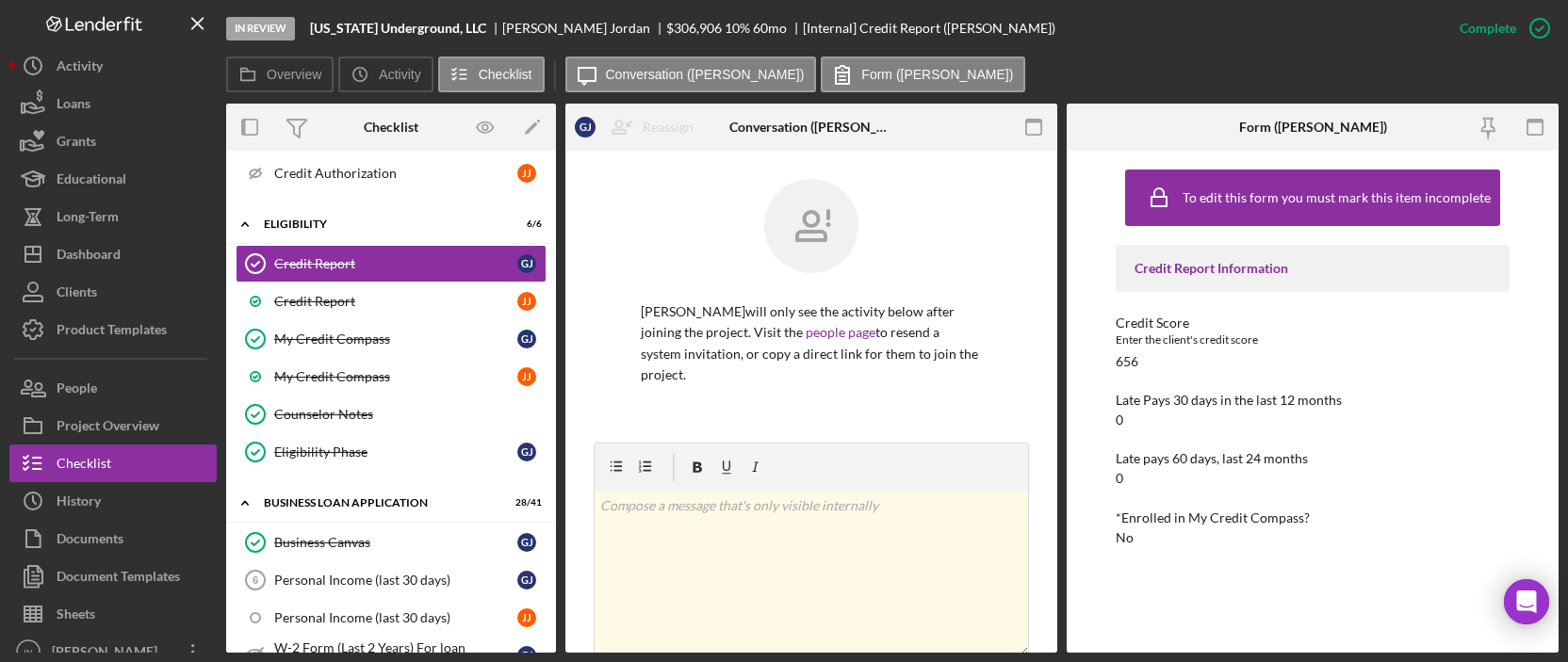
scroll to position [977, 0]
